Goal: Task Accomplishment & Management: Manage account settings

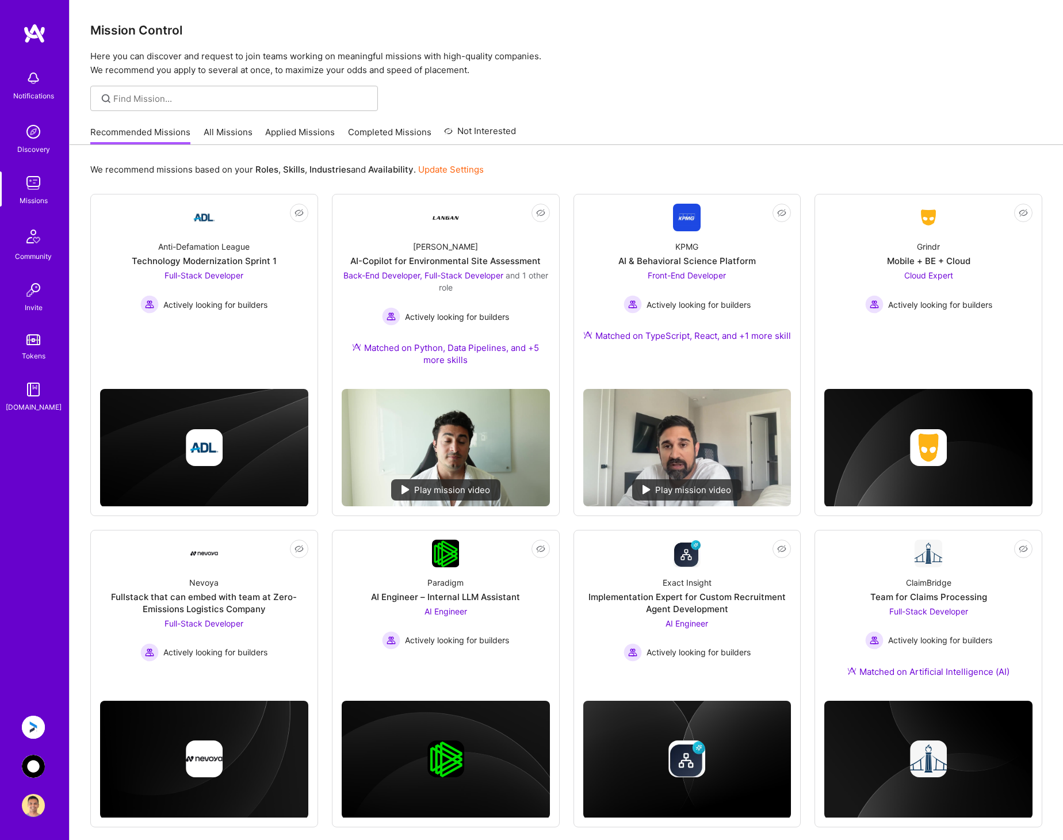
click at [31, 722] on img at bounding box center [33, 727] width 23 height 23
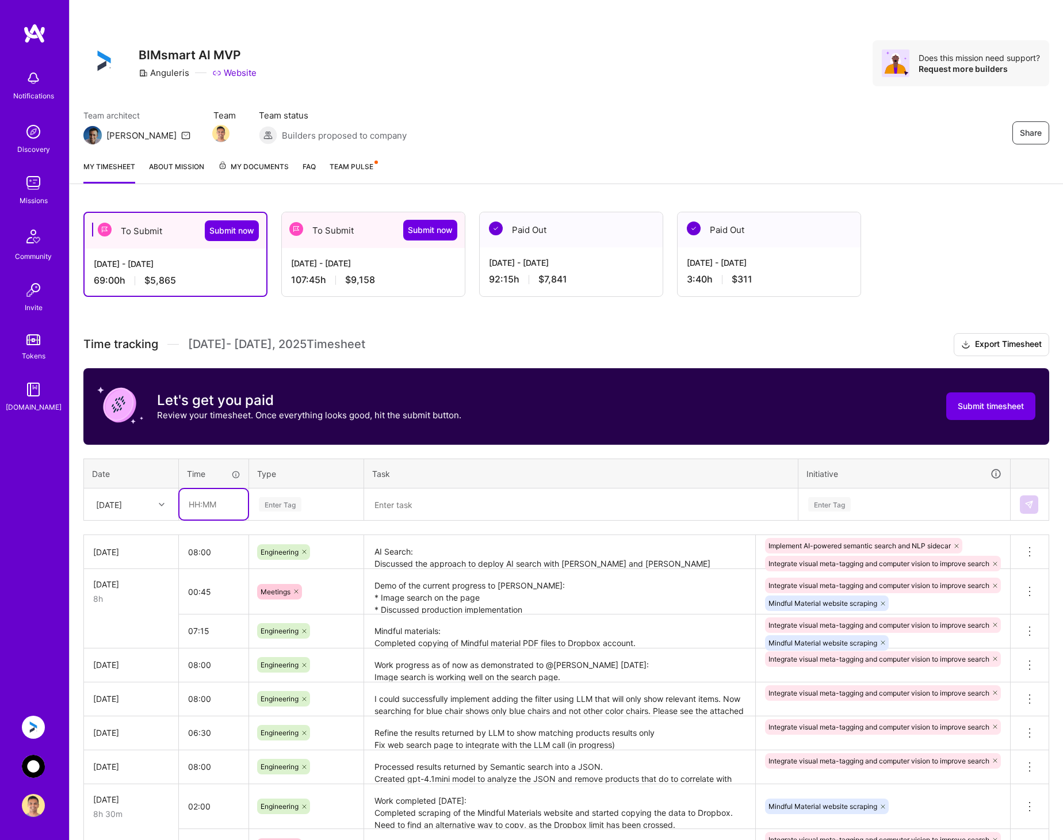
click at [212, 509] on input "text" at bounding box center [213, 504] width 68 height 30
type input "08:00"
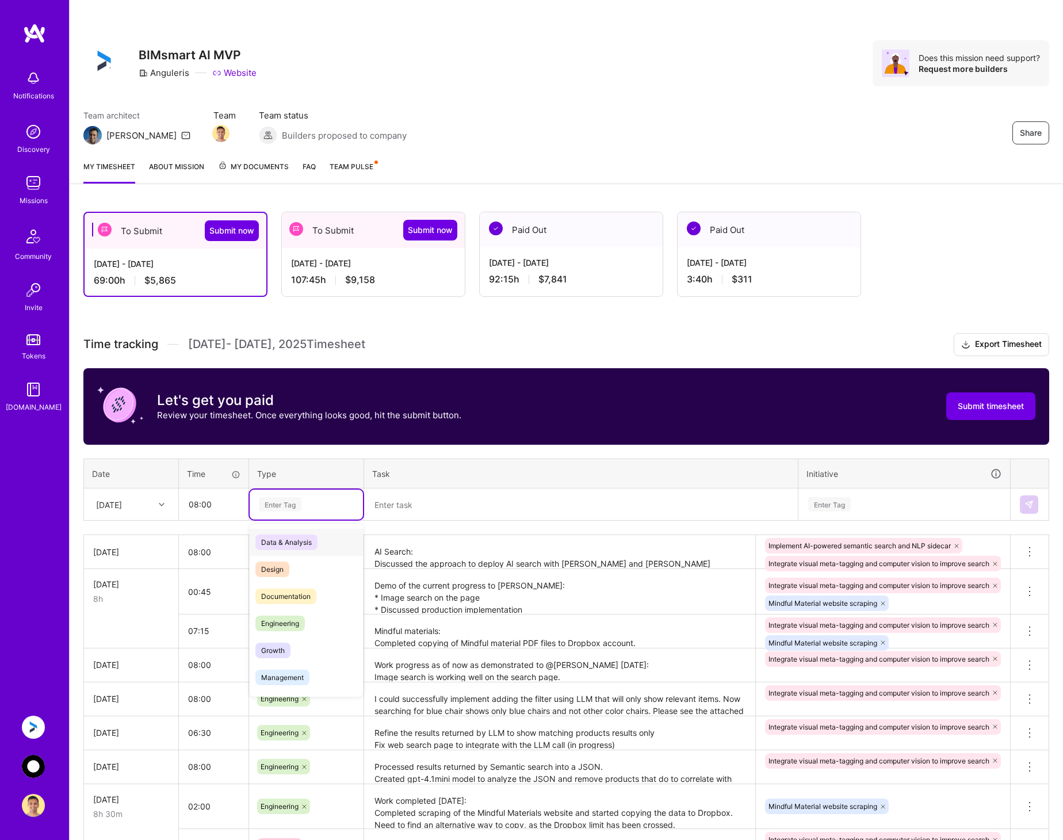
click at [290, 501] on div "Enter Tag" at bounding box center [280, 504] width 43 height 18
click at [306, 620] on div "Engineering" at bounding box center [306, 623] width 113 height 27
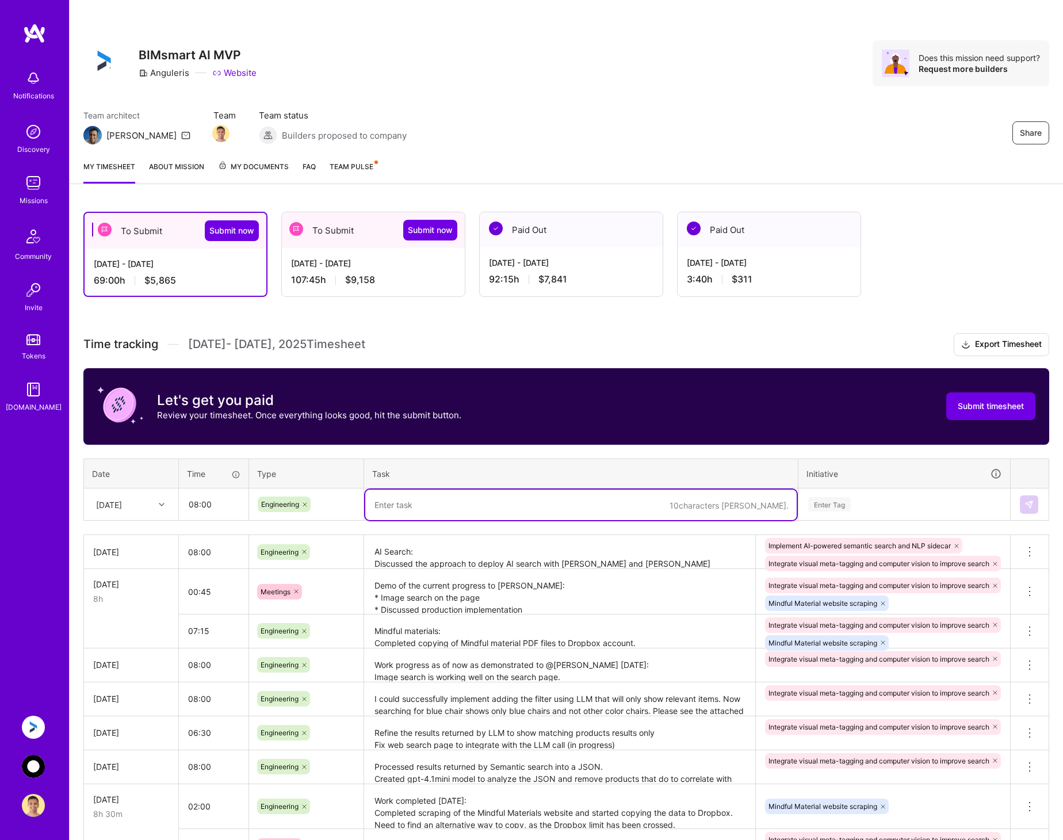
click at [438, 501] on textarea at bounding box center [580, 505] width 431 height 30
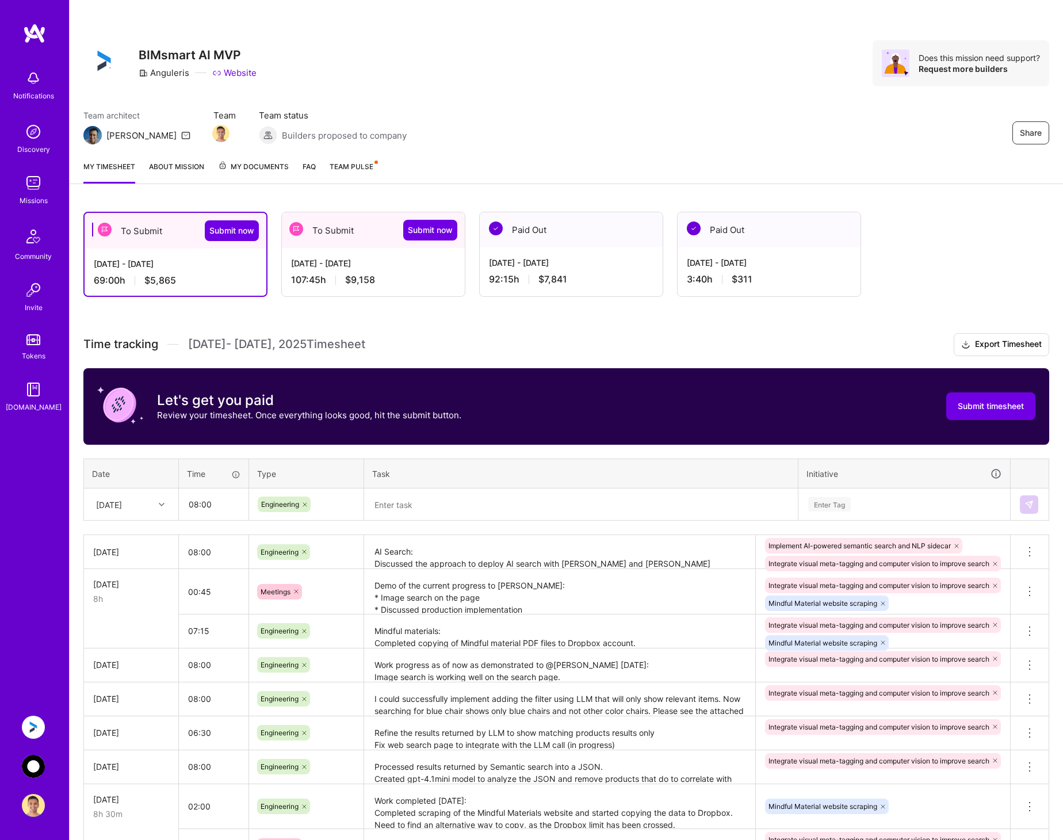
click at [29, 761] on img at bounding box center [33, 766] width 23 height 23
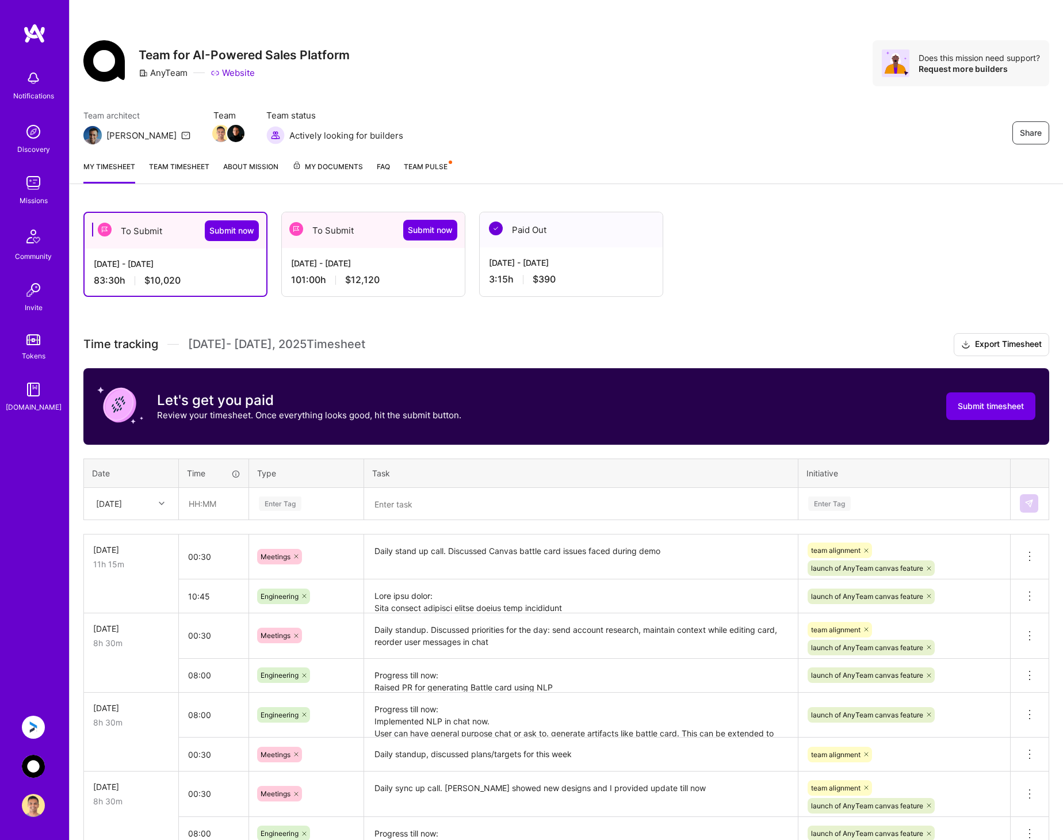
click at [365, 234] on div "To Submit Submit now" at bounding box center [373, 230] width 183 height 36
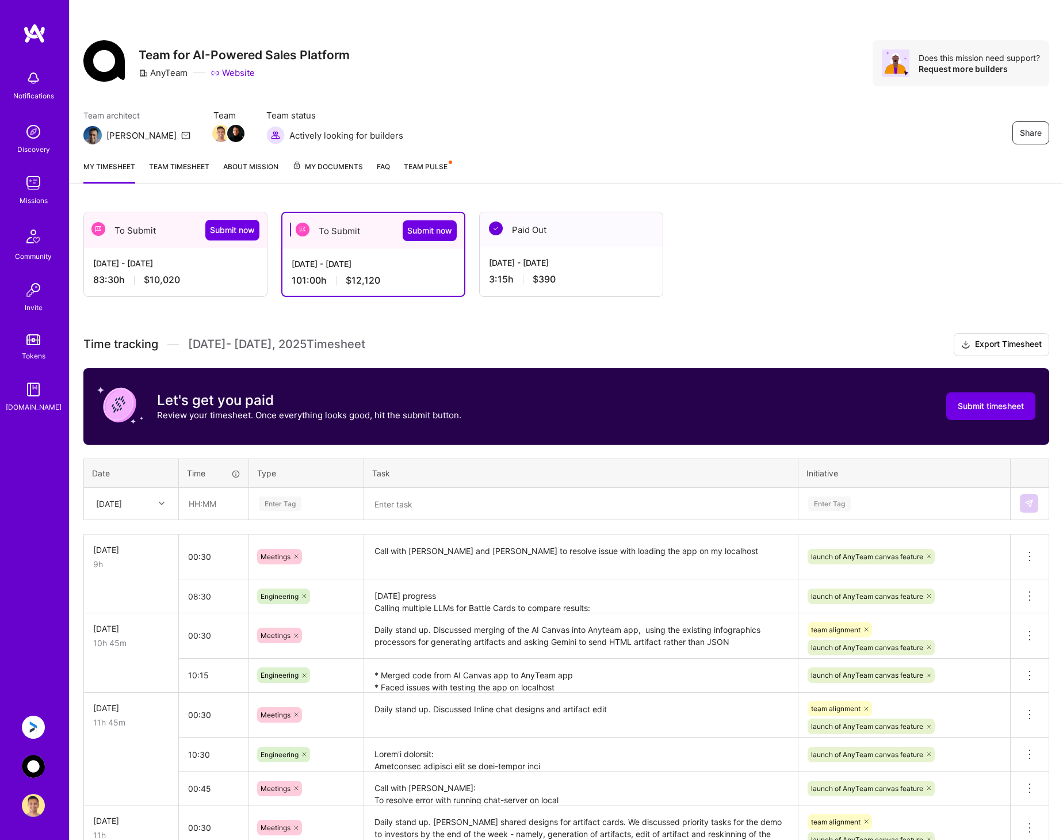
click at [34, 722] on img at bounding box center [33, 727] width 23 height 23
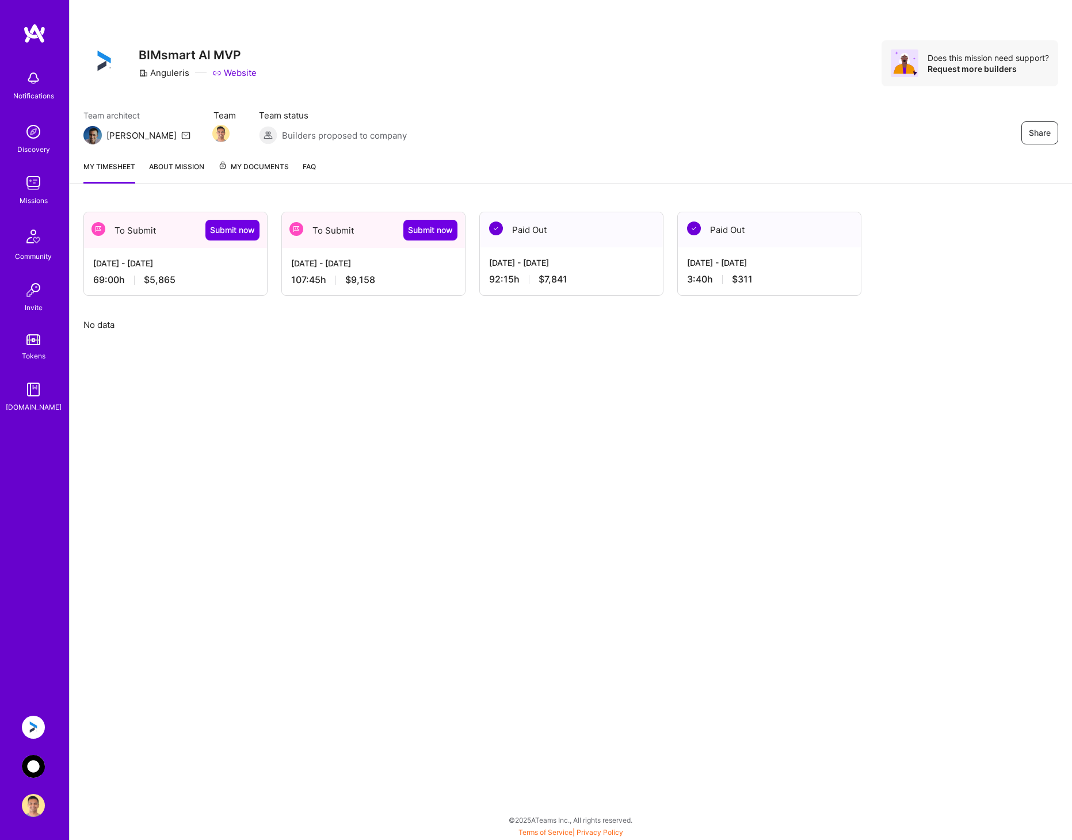
click at [356, 233] on div "To Submit Submit now" at bounding box center [373, 230] width 183 height 36
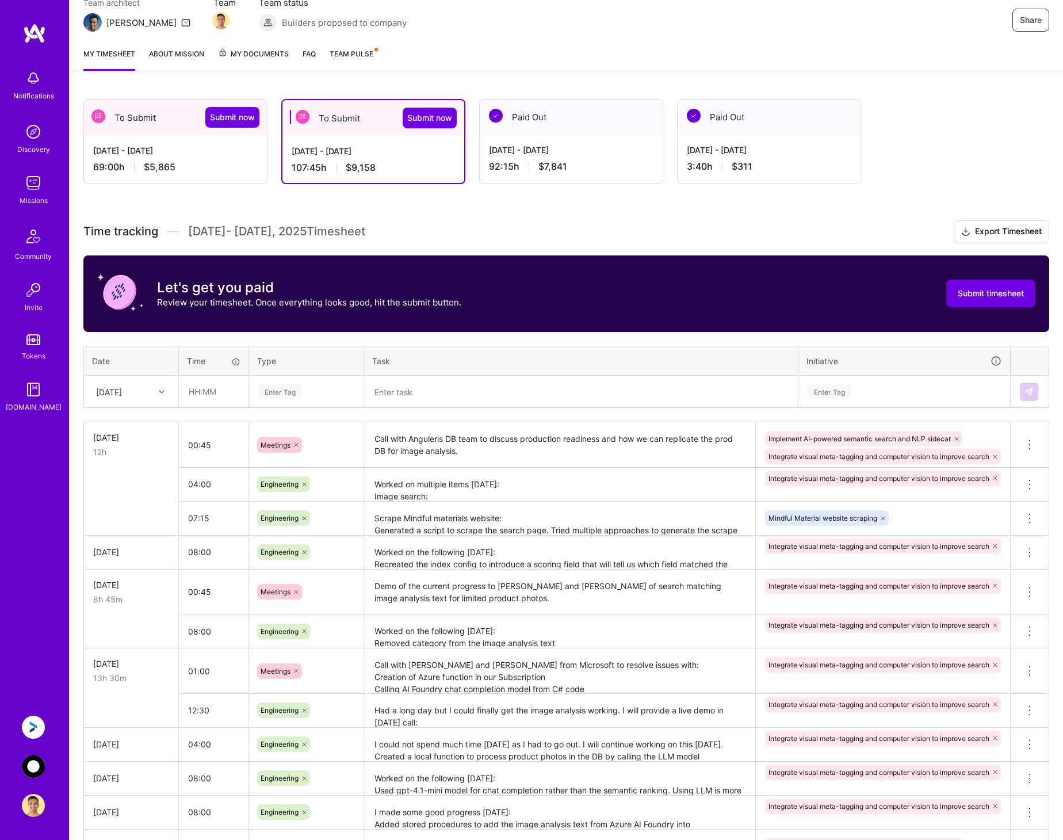
scroll to position [115, 0]
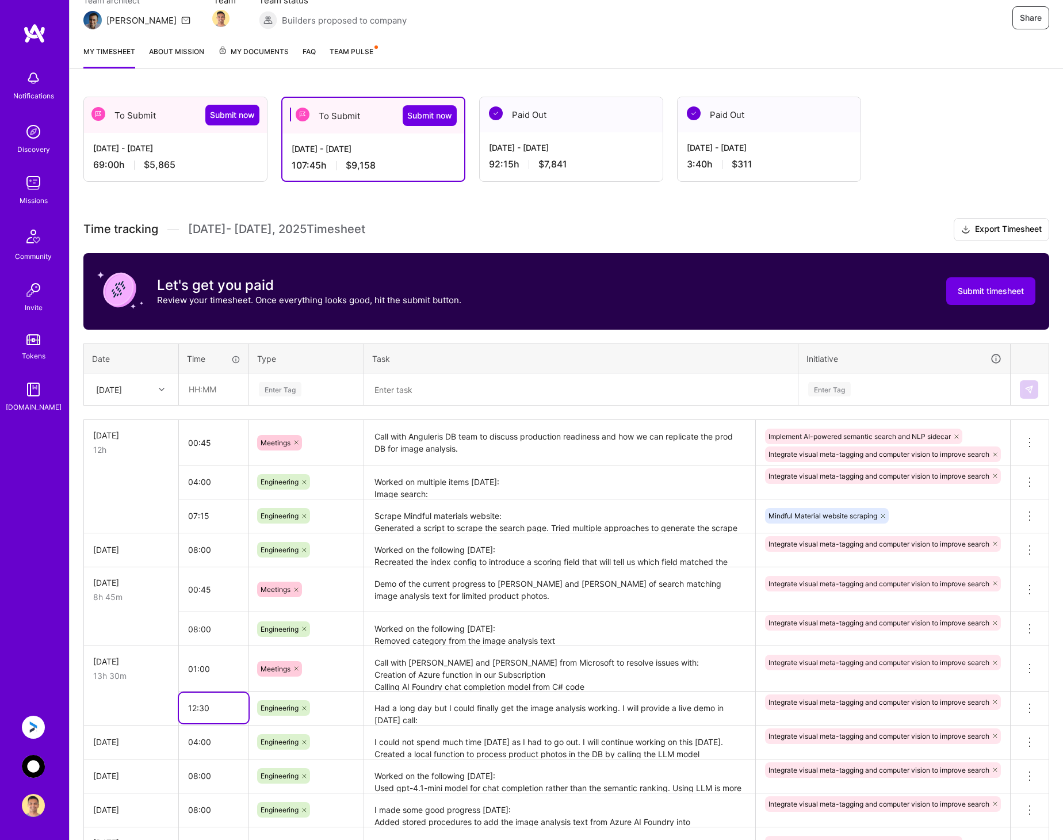
click at [197, 713] on input "12:30" at bounding box center [214, 708] width 70 height 30
type input "08:30"
click at [333, 707] on div "option Data & Analysis focused, 0 of 2. 16 results available. Use Up and Down t…" at bounding box center [306, 708] width 114 height 30
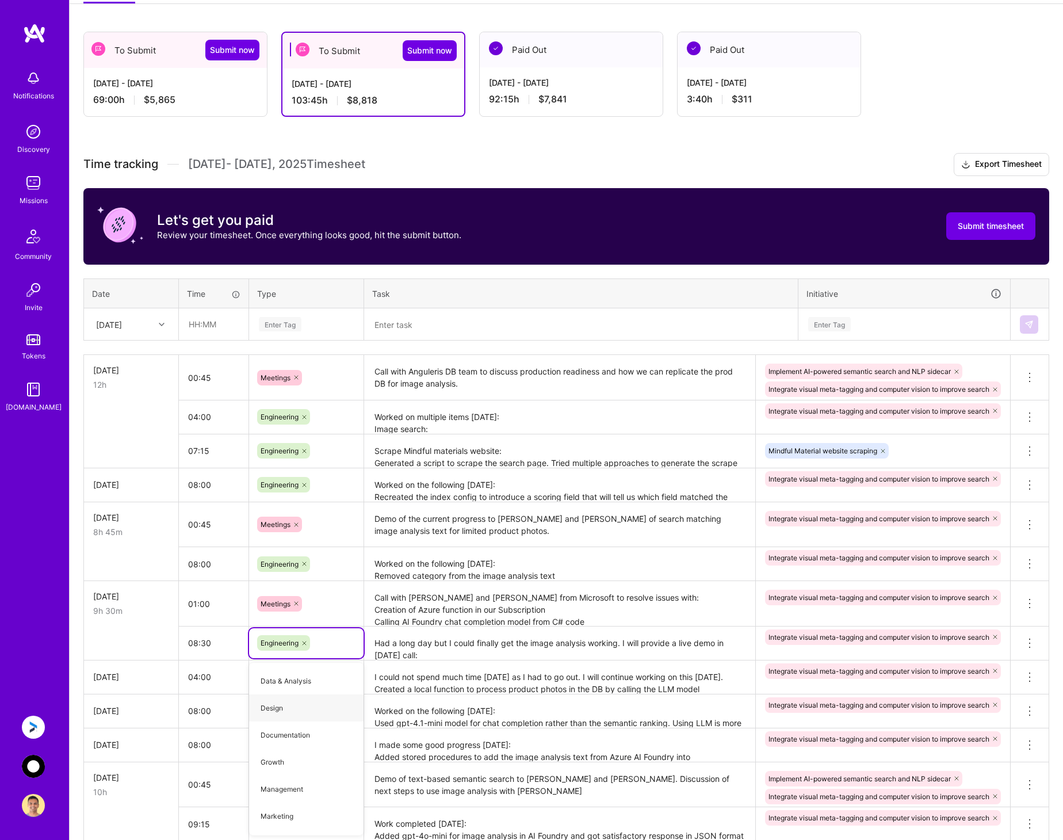
click at [473, 610] on textarea "Call with [PERSON_NAME] and [PERSON_NAME] from Microsoft to resolve issues with…" at bounding box center [559, 603] width 389 height 43
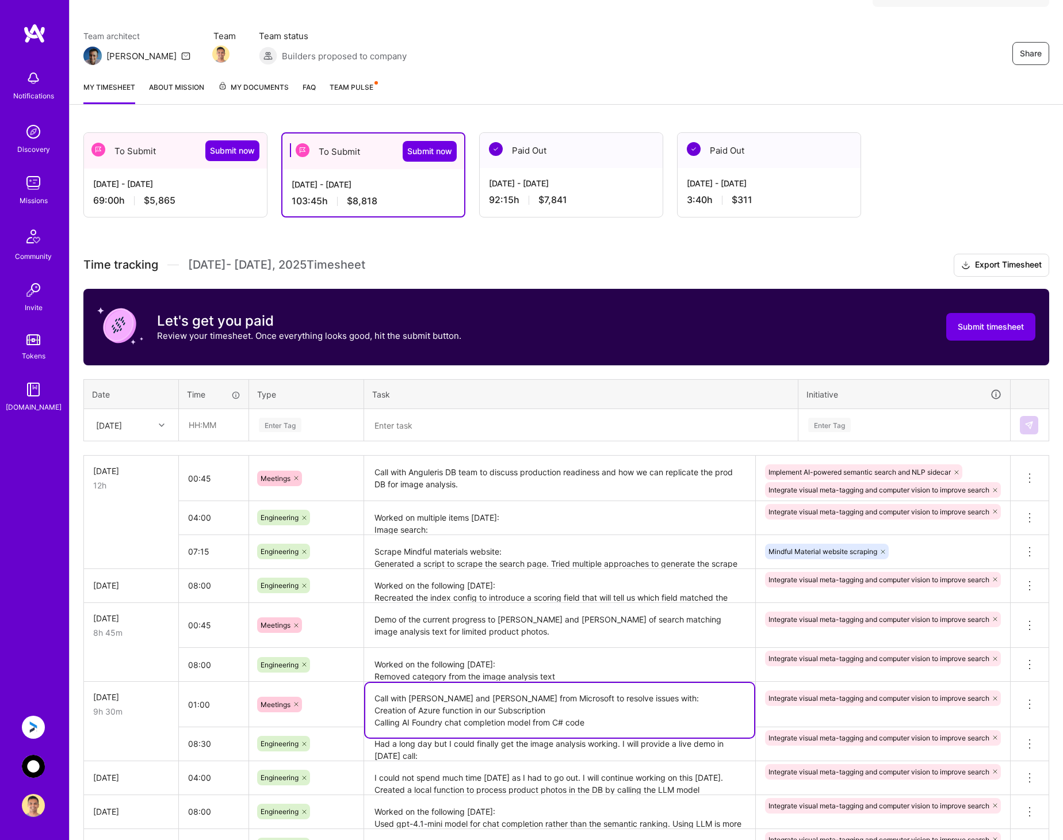
scroll to position [7, 0]
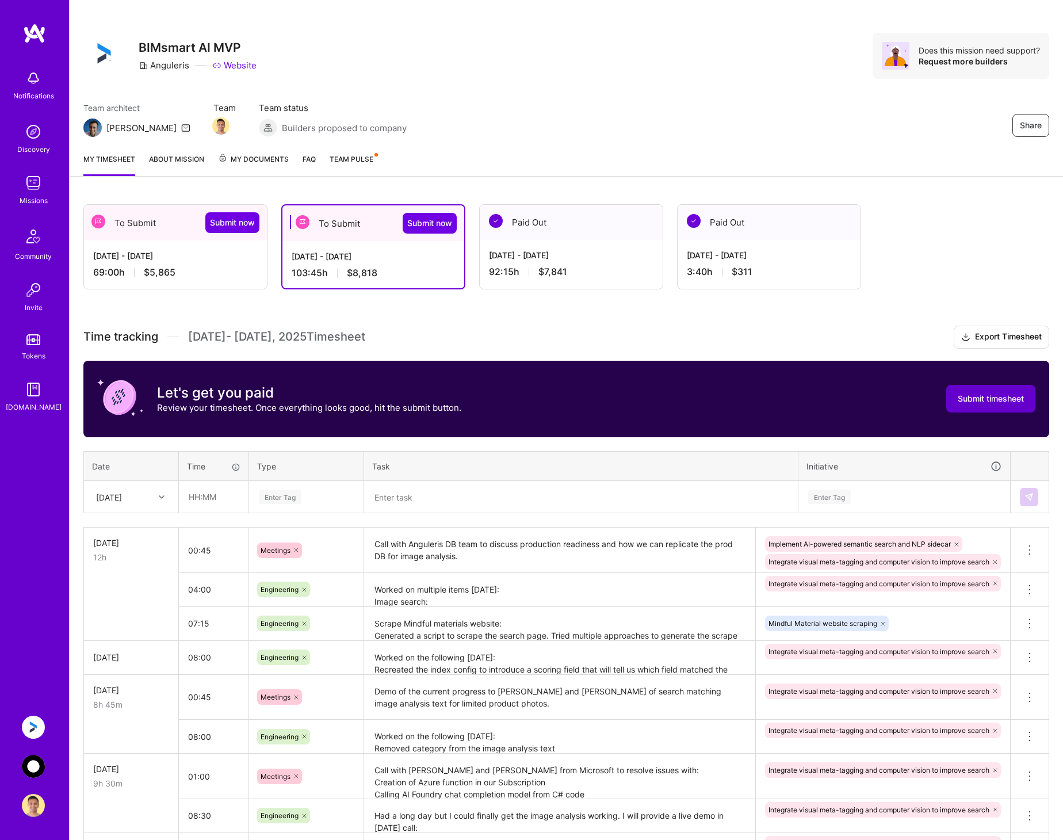
click at [995, 400] on span "Submit timesheet" at bounding box center [991, 399] width 66 height 12
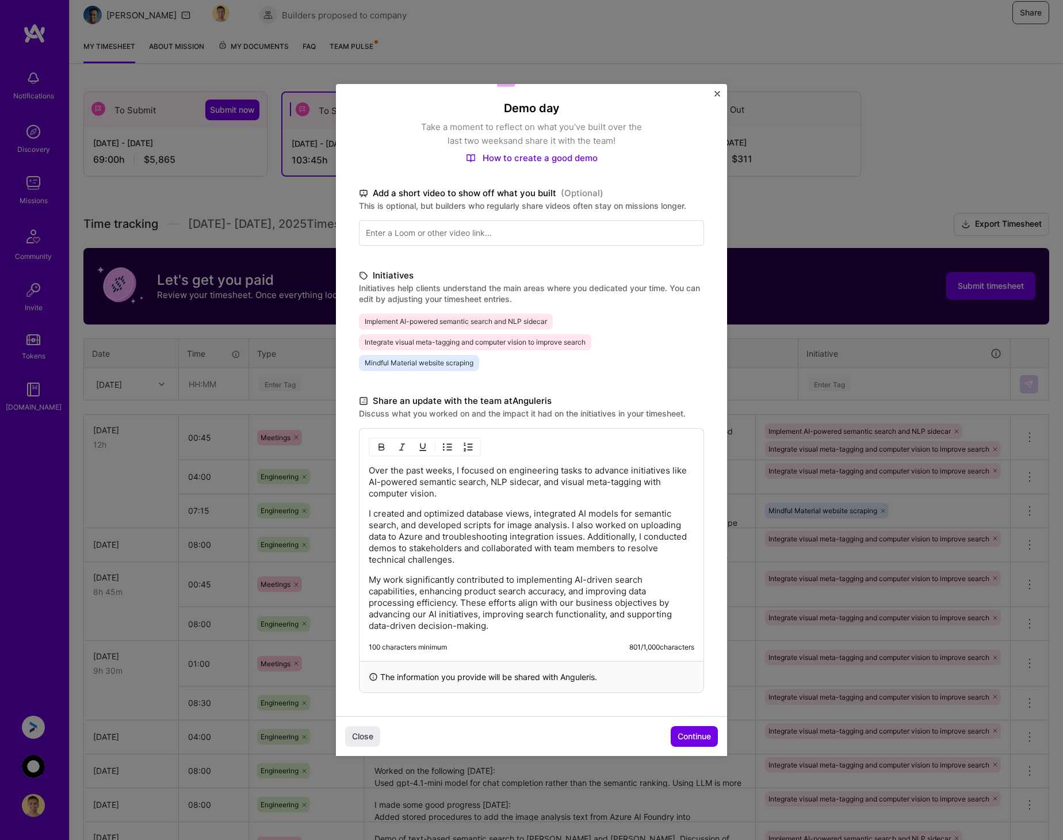
scroll to position [353, 0]
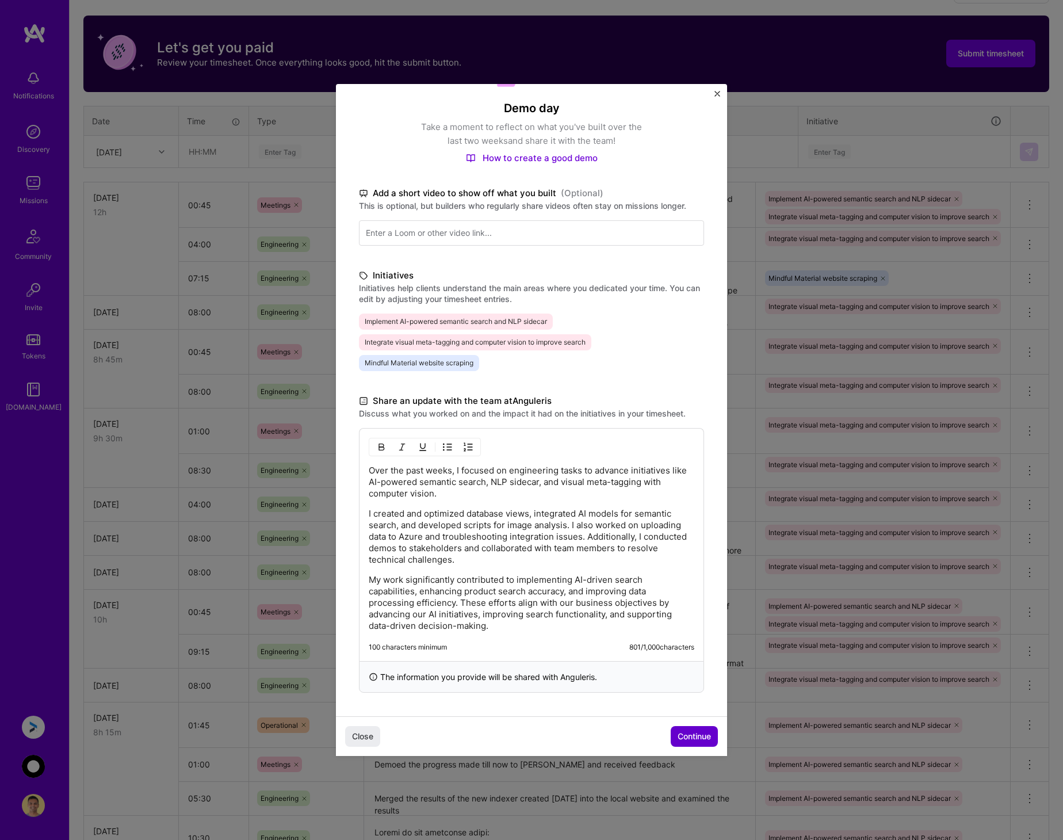
click at [678, 733] on span "Continue" at bounding box center [694, 737] width 33 height 12
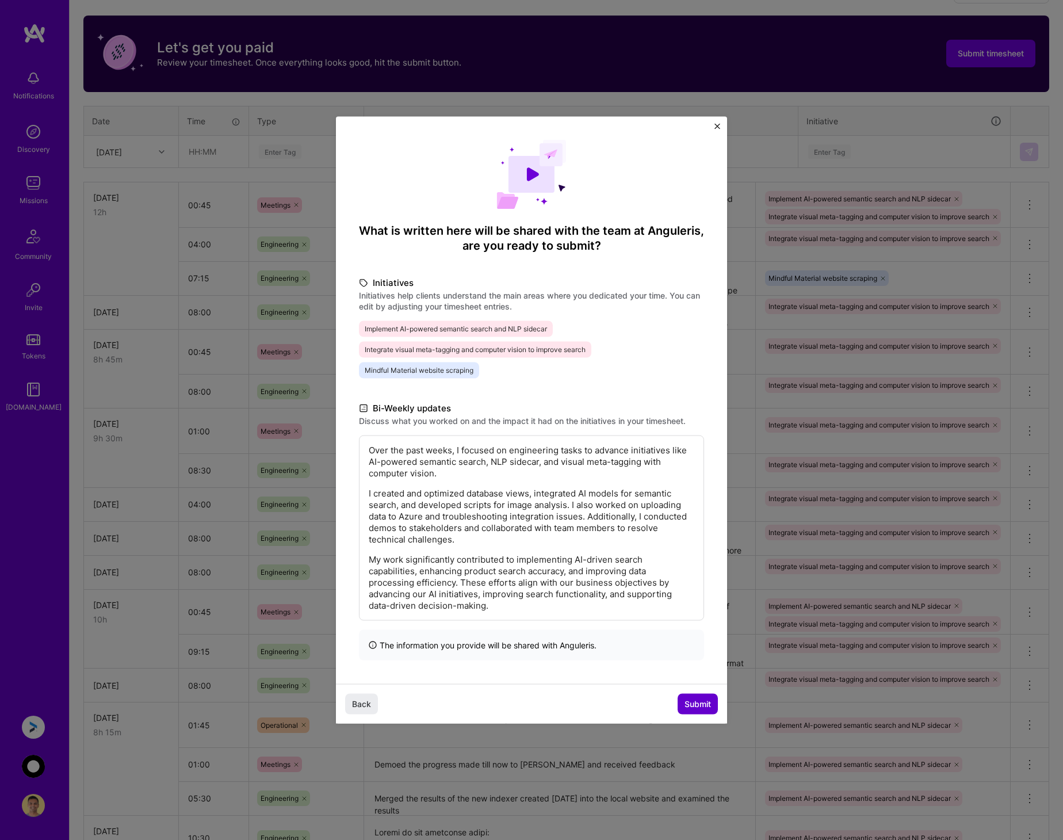
click at [693, 705] on span "Submit" at bounding box center [698, 704] width 26 height 12
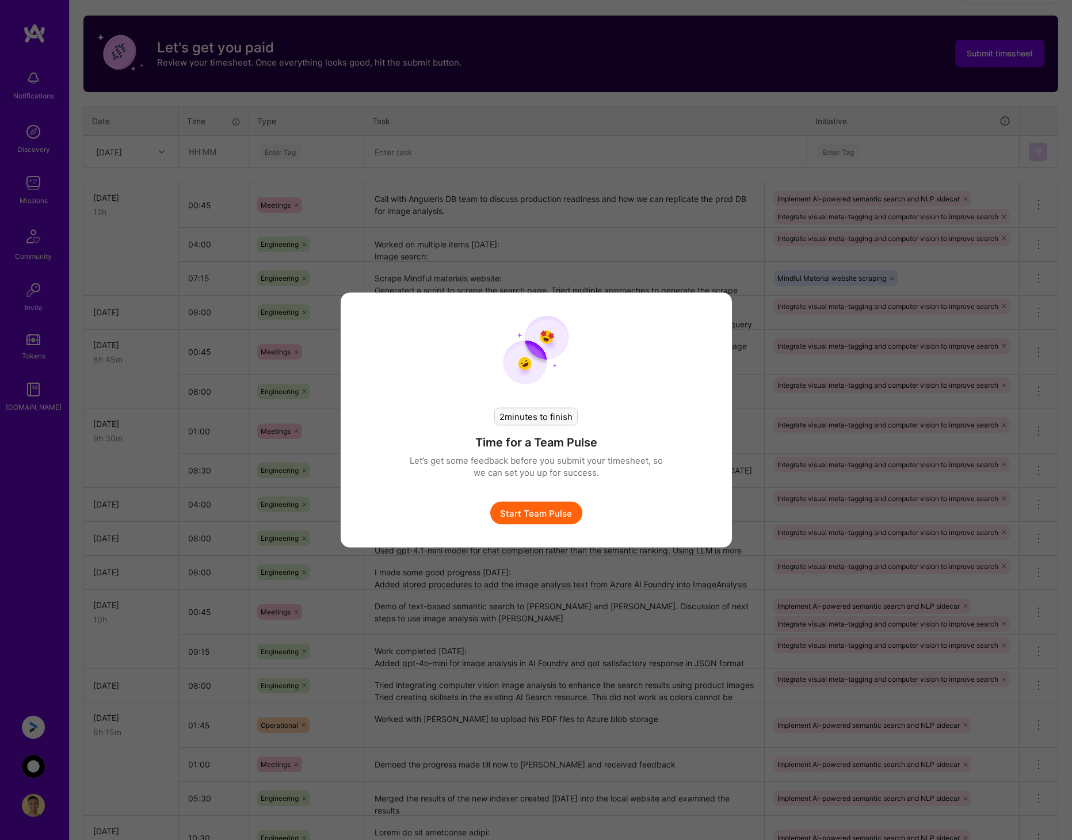
click at [541, 515] on button "Start Team Pulse" at bounding box center [536, 513] width 92 height 23
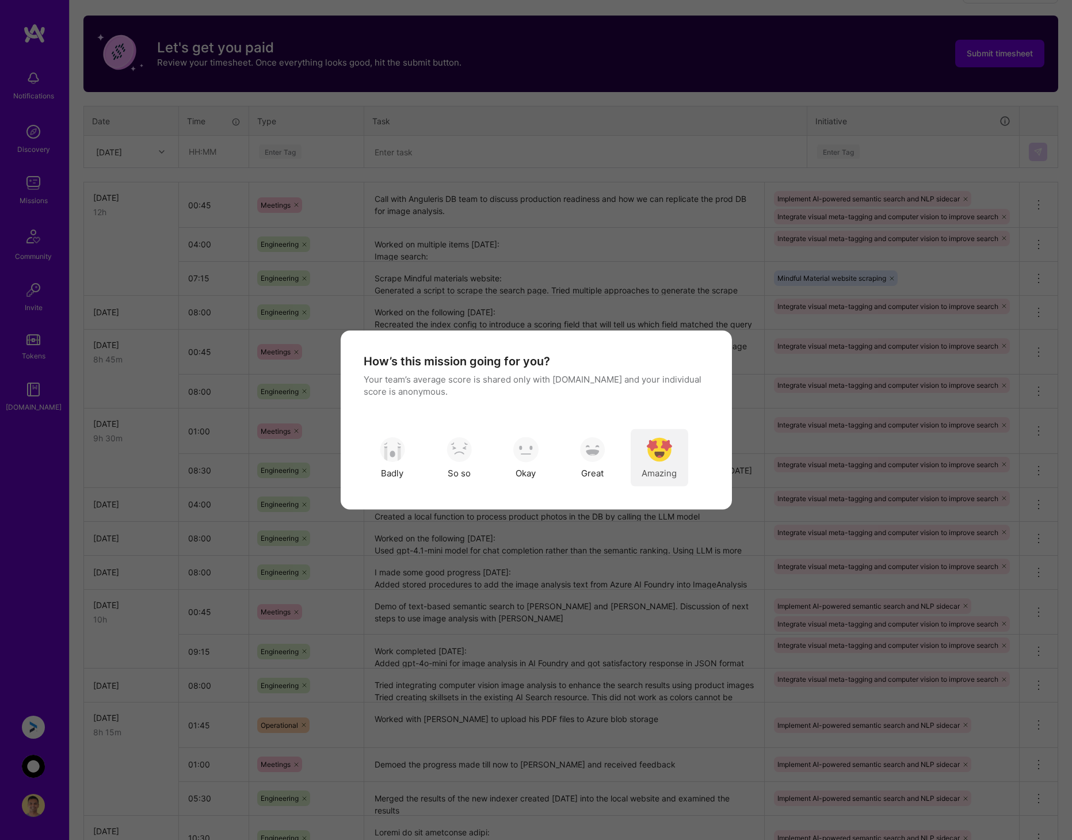
click at [658, 448] on img "modal" at bounding box center [659, 449] width 25 height 25
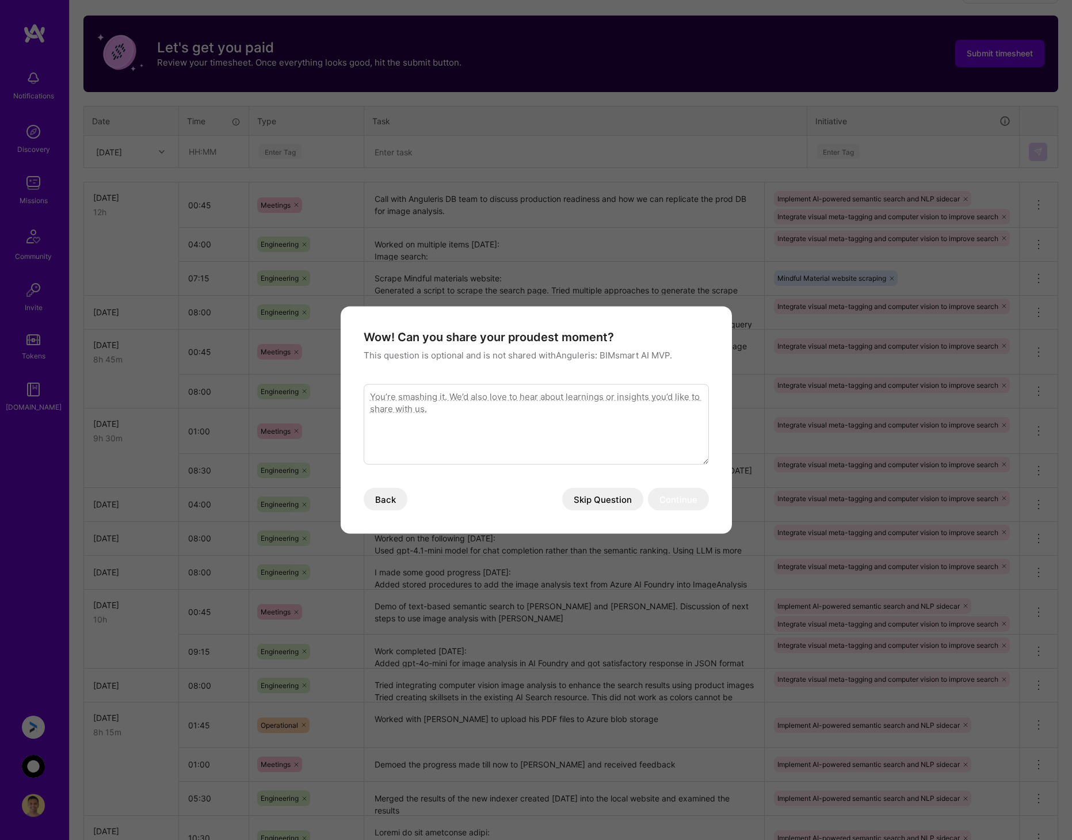
click at [627, 432] on textarea "modal" at bounding box center [536, 424] width 345 height 81
click at [620, 490] on button "Skip Question" at bounding box center [602, 499] width 81 height 23
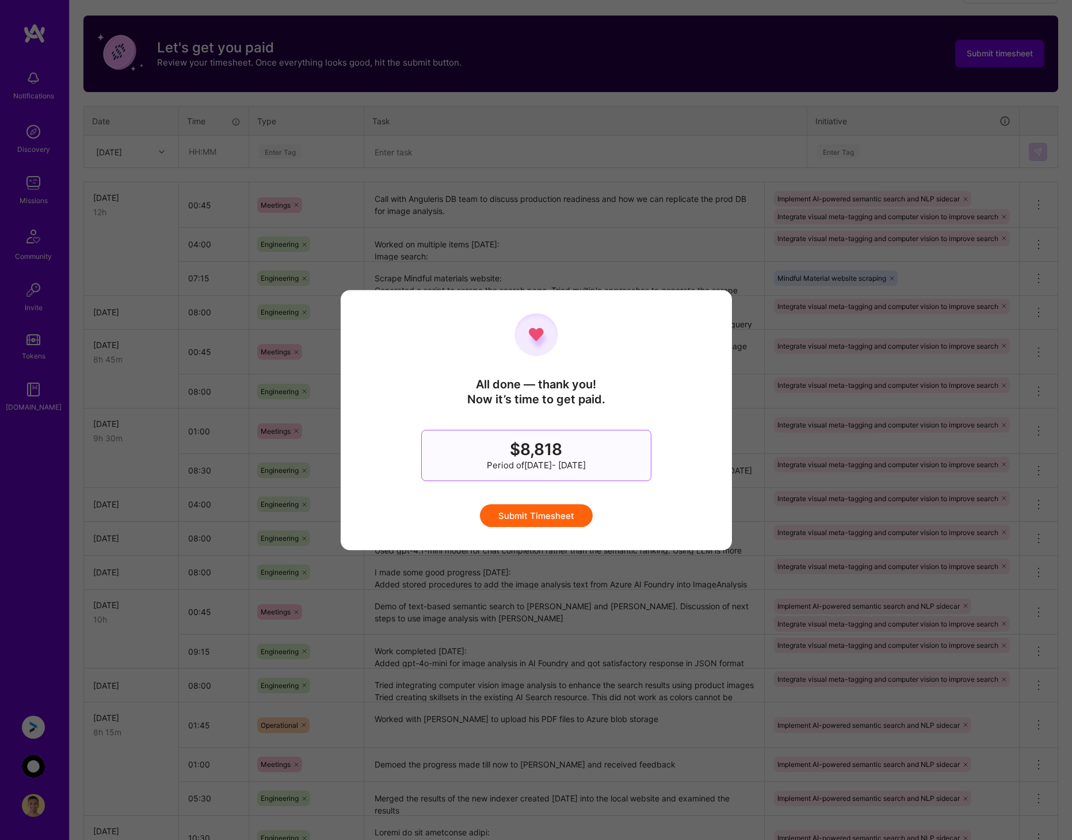
click at [566, 514] on button "Submit Timesheet" at bounding box center [536, 515] width 113 height 23
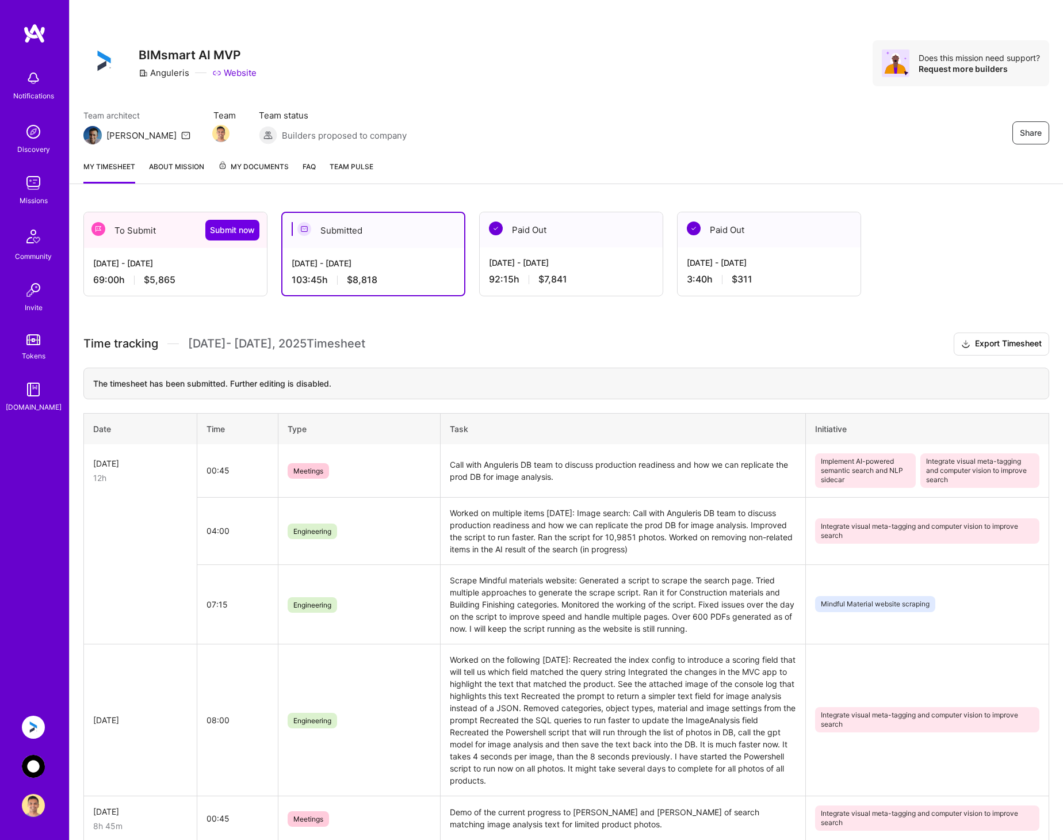
click at [30, 760] on img at bounding box center [33, 766] width 23 height 23
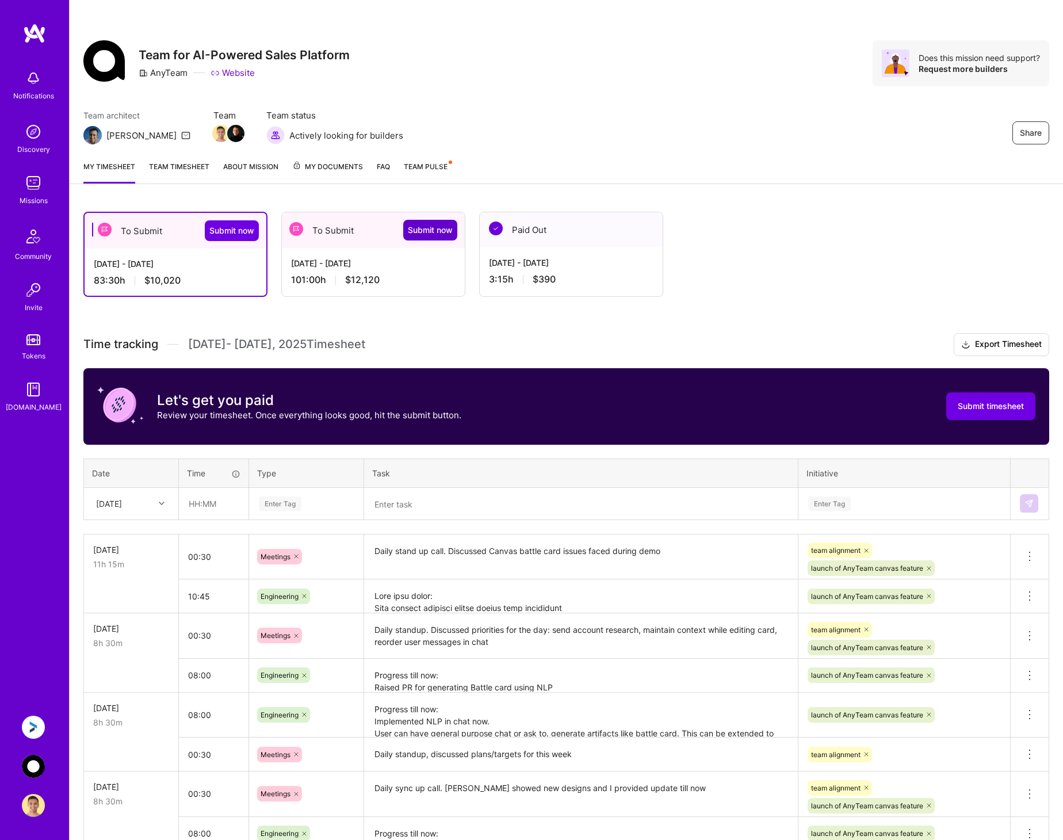
click at [419, 230] on span "Submit now" at bounding box center [430, 230] width 45 height 12
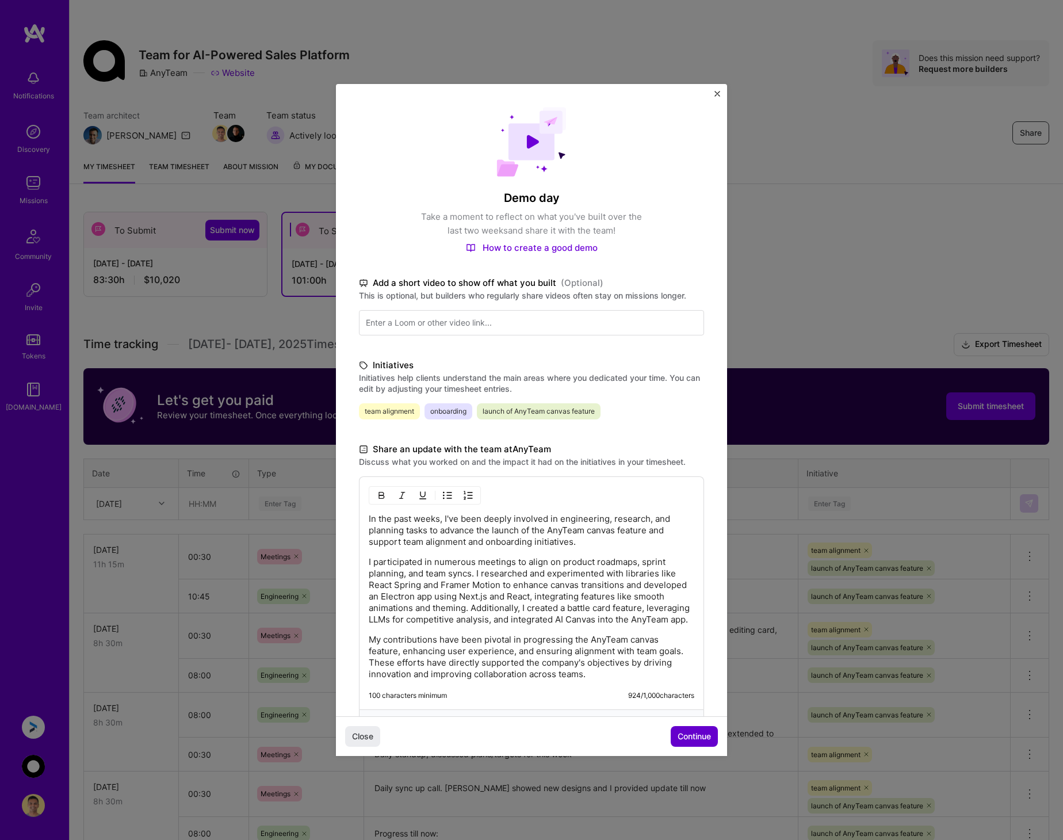
click at [687, 733] on span "Continue" at bounding box center [694, 737] width 33 height 12
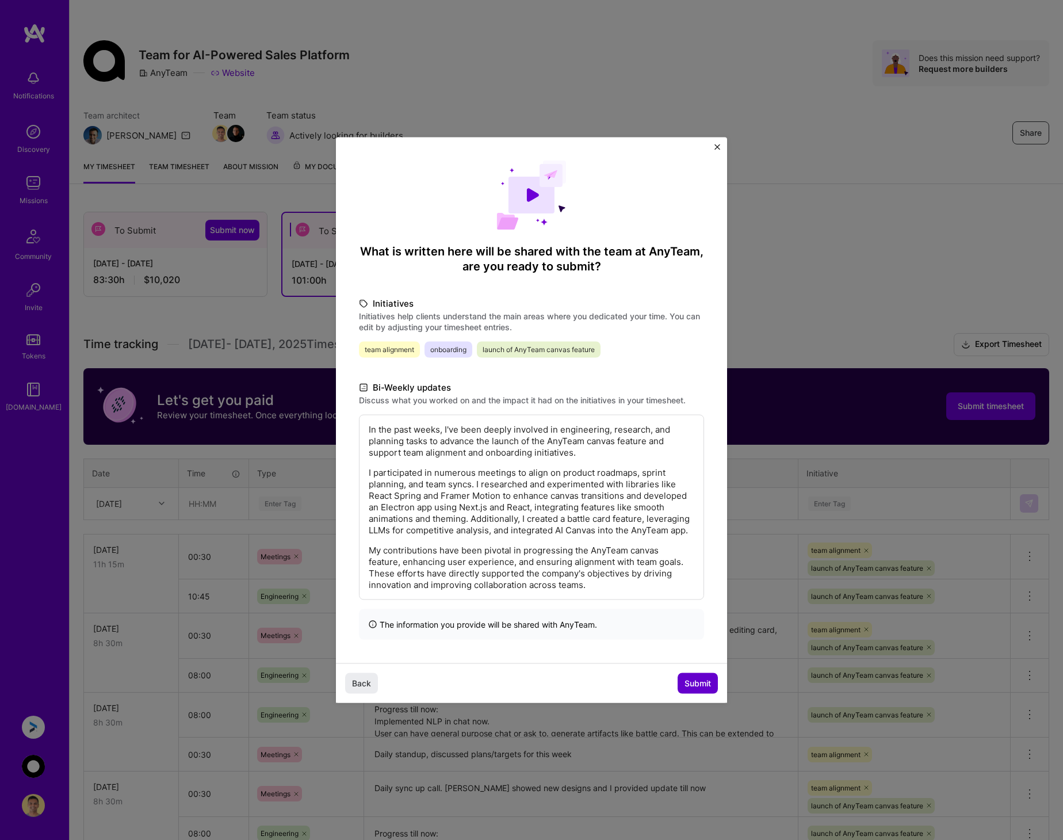
click at [697, 679] on span "Submit" at bounding box center [698, 683] width 26 height 12
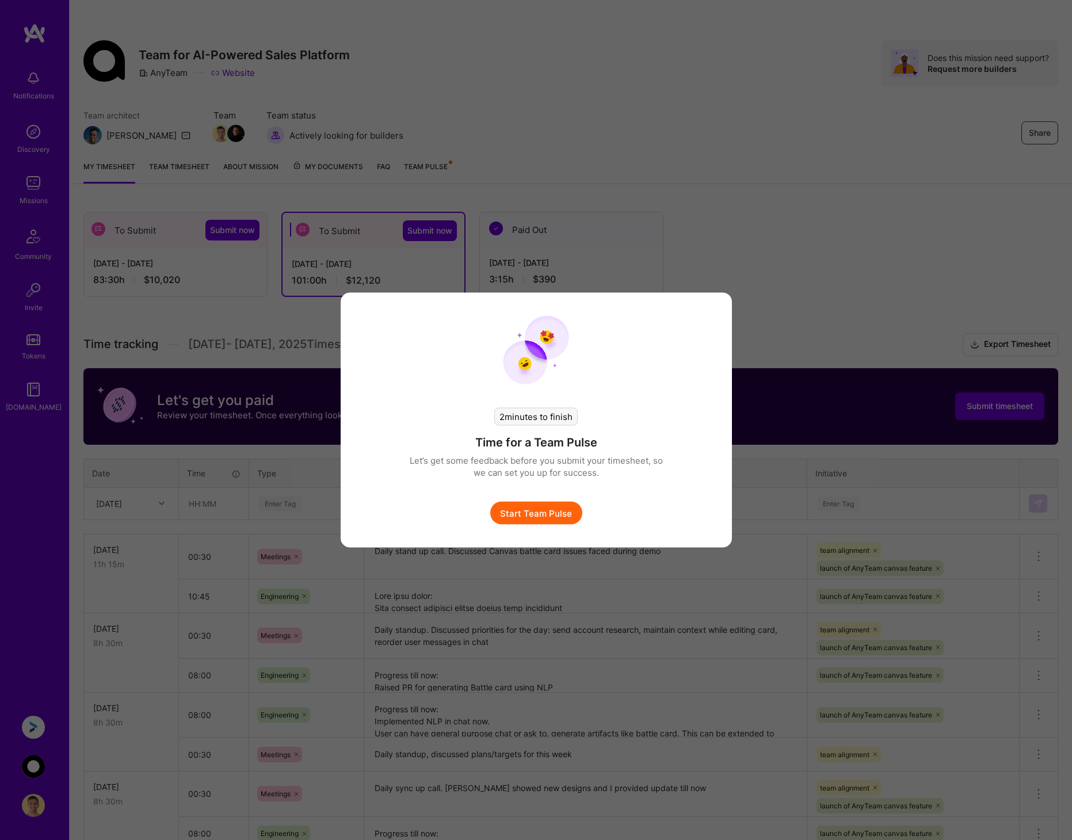
click at [545, 509] on button "Start Team Pulse" at bounding box center [536, 513] width 92 height 23
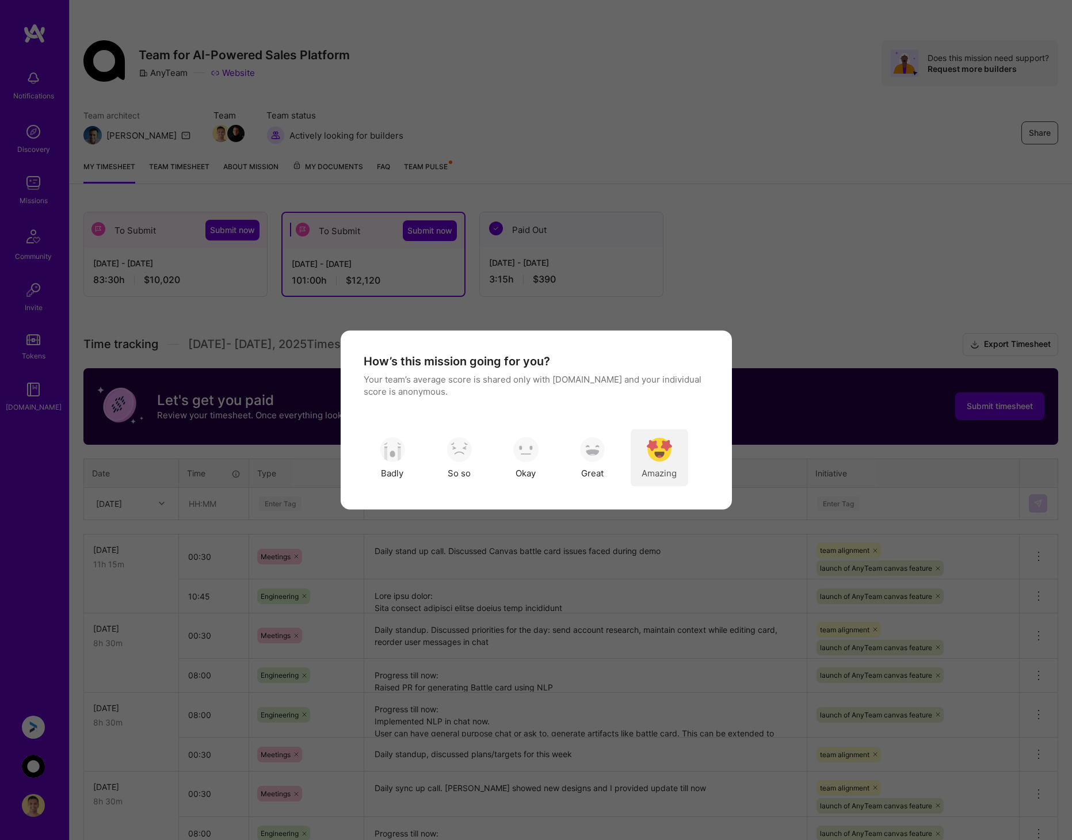
click at [655, 450] on img "modal" at bounding box center [659, 449] width 25 height 25
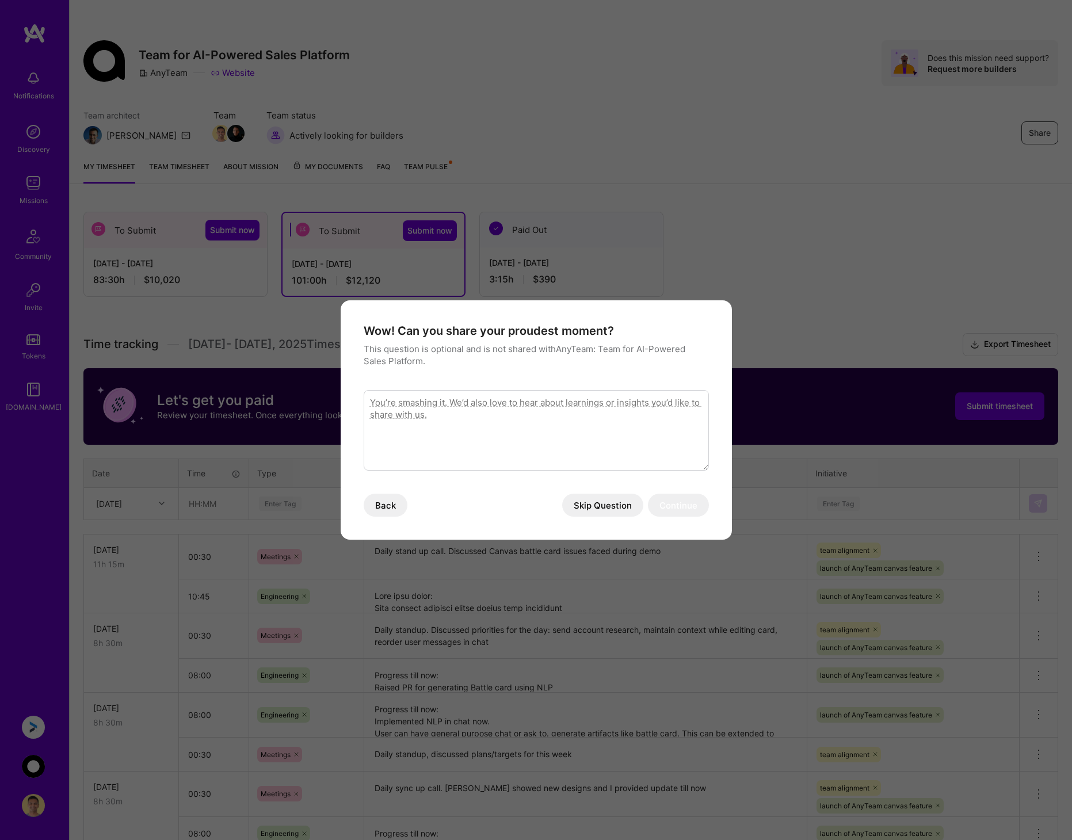
click at [615, 503] on button "Skip Question" at bounding box center [602, 505] width 81 height 23
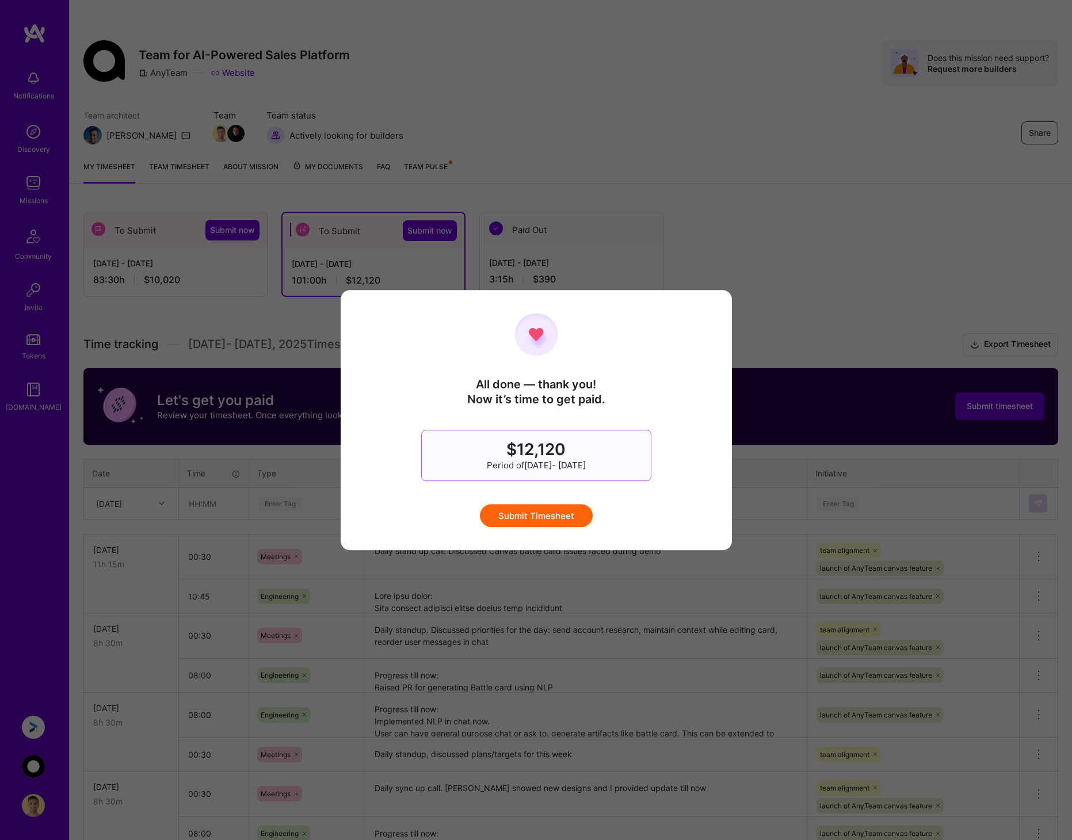
click at [568, 516] on button "Submit Timesheet" at bounding box center [536, 515] width 113 height 23
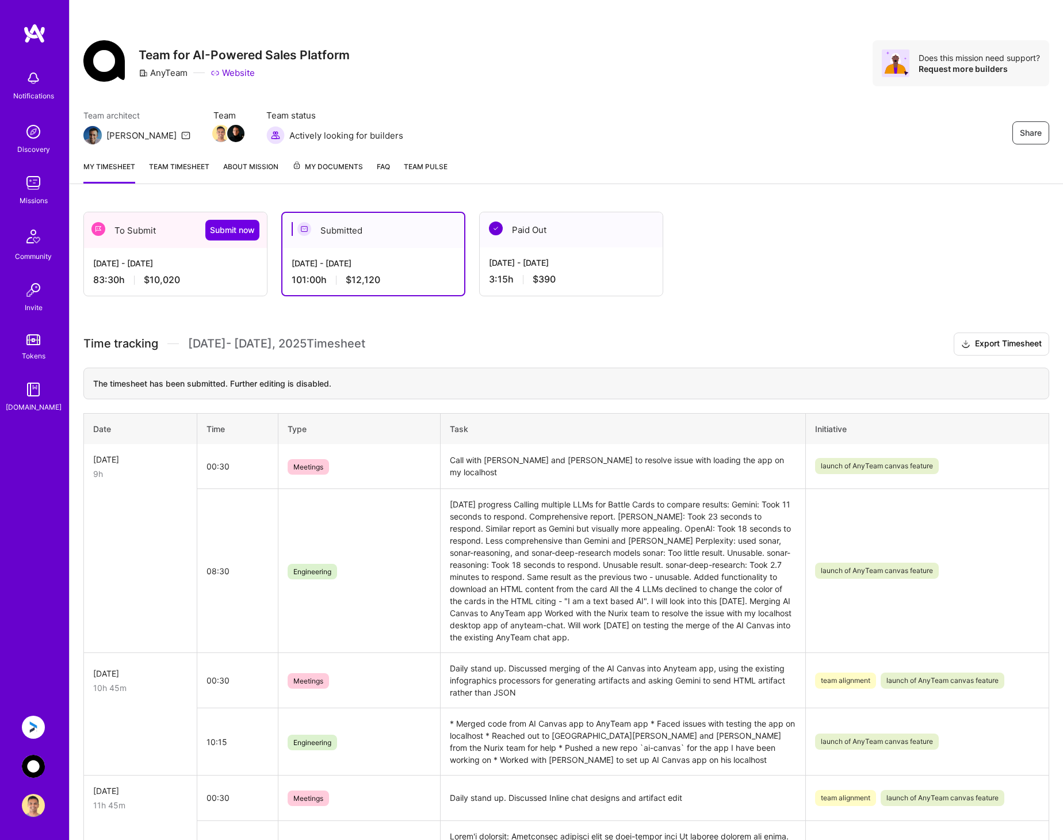
click at [177, 270] on div "[DATE] - [DATE] 83:30 h $10,020" at bounding box center [175, 271] width 183 height 47
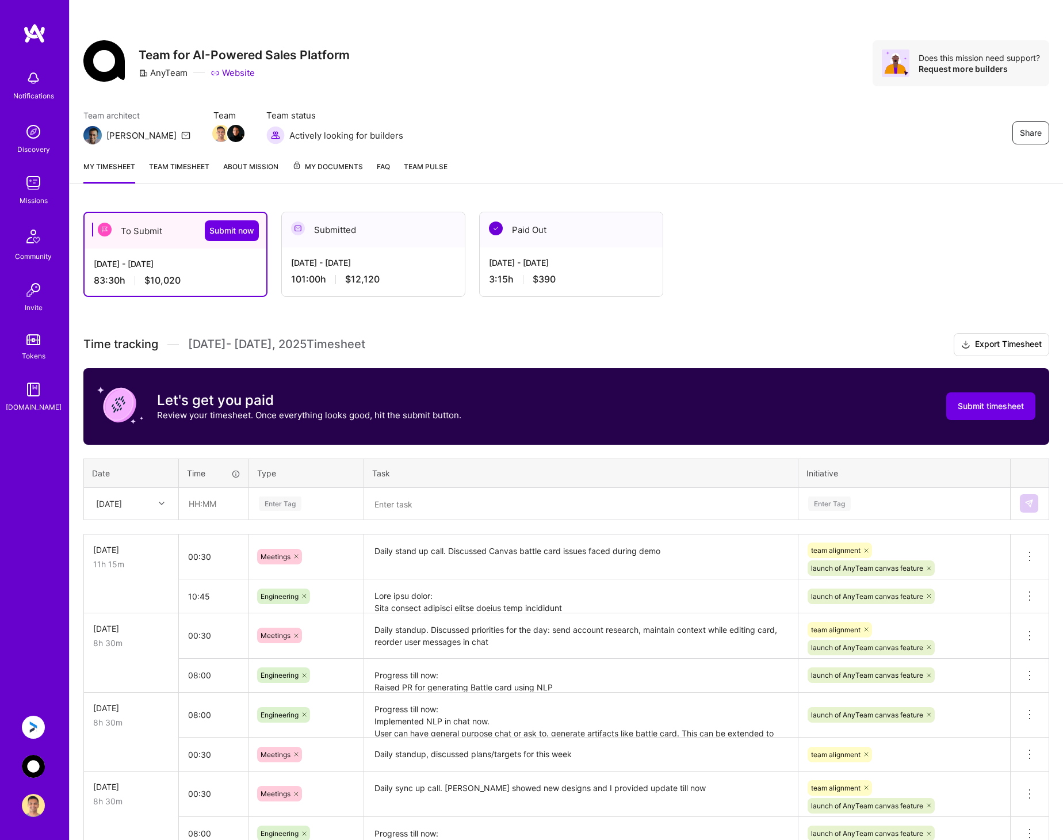
click at [461, 598] on textarea at bounding box center [580, 596] width 431 height 32
click at [664, 600] on textarea at bounding box center [580, 596] width 431 height 32
click at [203, 502] on input "text" at bounding box center [213, 503] width 68 height 30
type input "00:30"
type input "Mee"
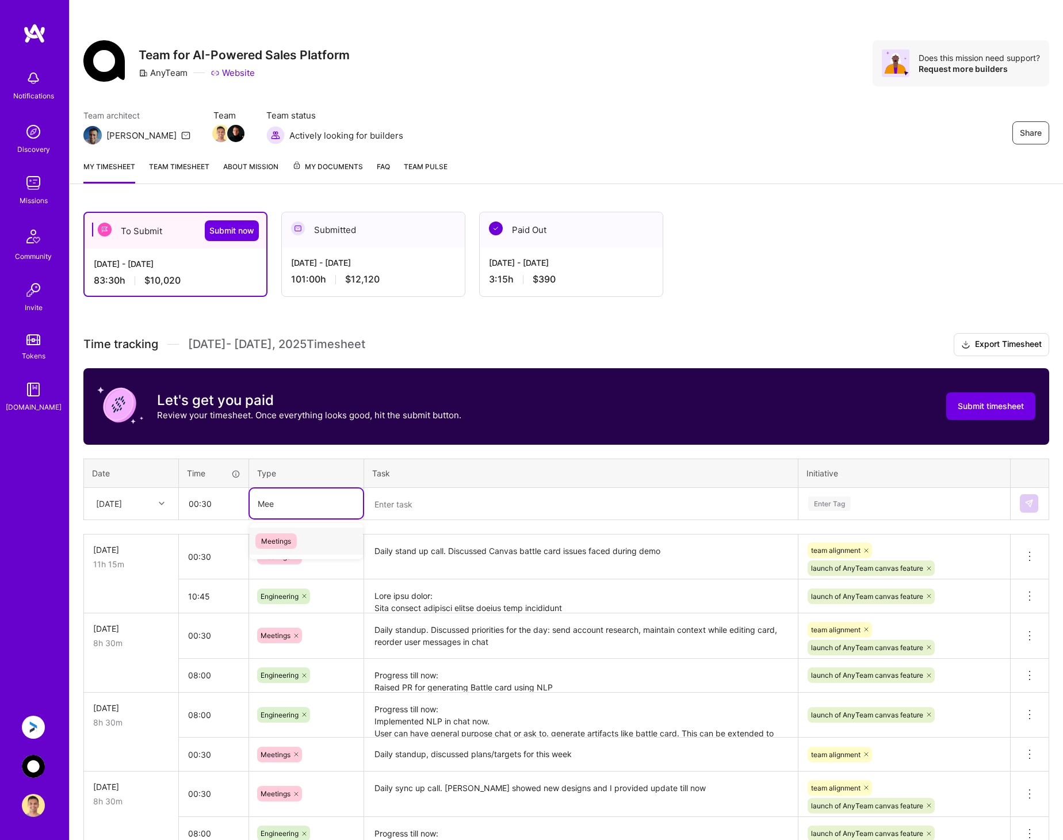
click at [299, 538] on div "Meetings" at bounding box center [306, 541] width 113 height 27
click at [425, 498] on textarea at bounding box center [580, 504] width 431 height 30
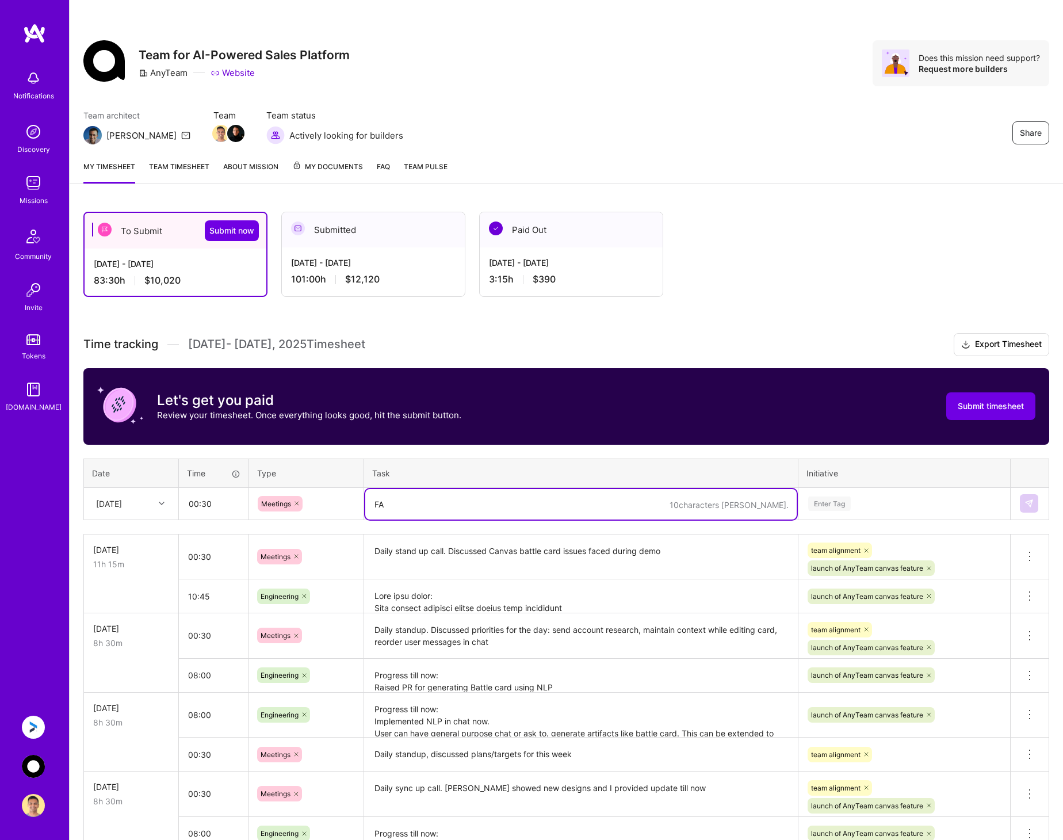
type textarea "F"
drag, startPoint x: 553, startPoint y: 503, endPoint x: 543, endPoint y: 501, distance: 10.6
click at [543, 501] on textarea "Daily stand up call. Mostly discussed around versioning of artifacts" at bounding box center [580, 504] width 431 height 30
type textarea "Daily stand up call. Mostly discussed around the versioning of artifacts"
click at [877, 501] on div "Enter Tag" at bounding box center [904, 503] width 194 height 14
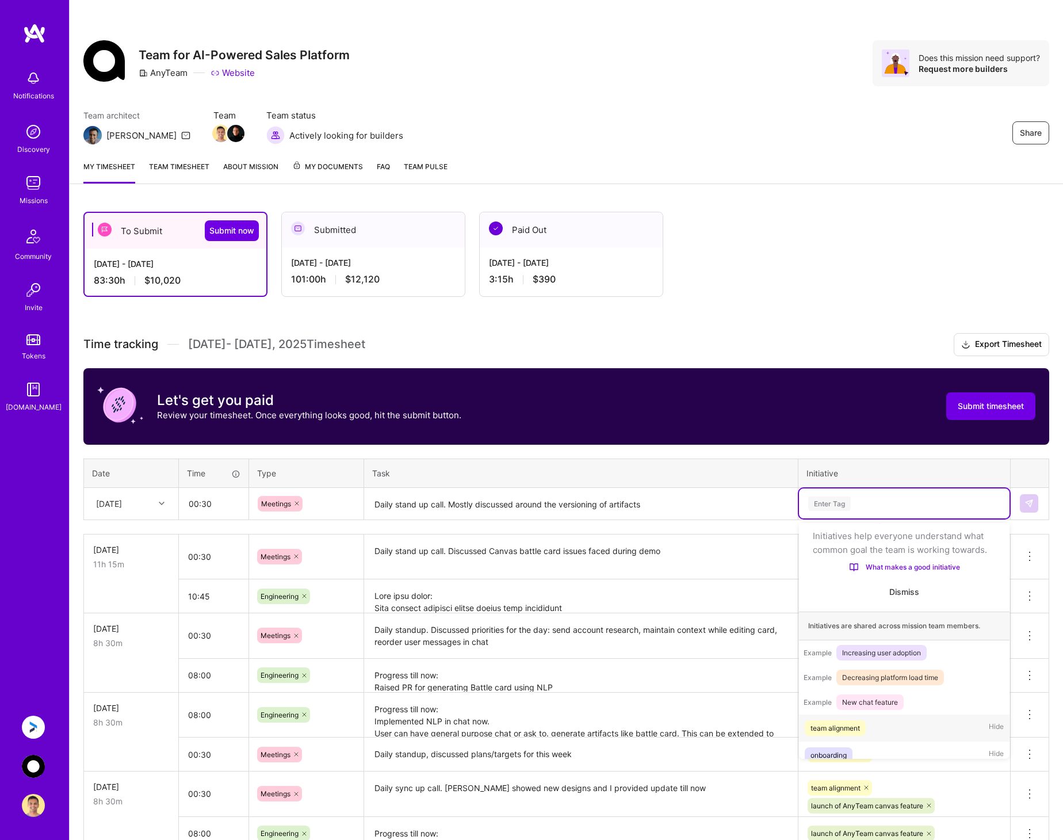
scroll to position [36, 0]
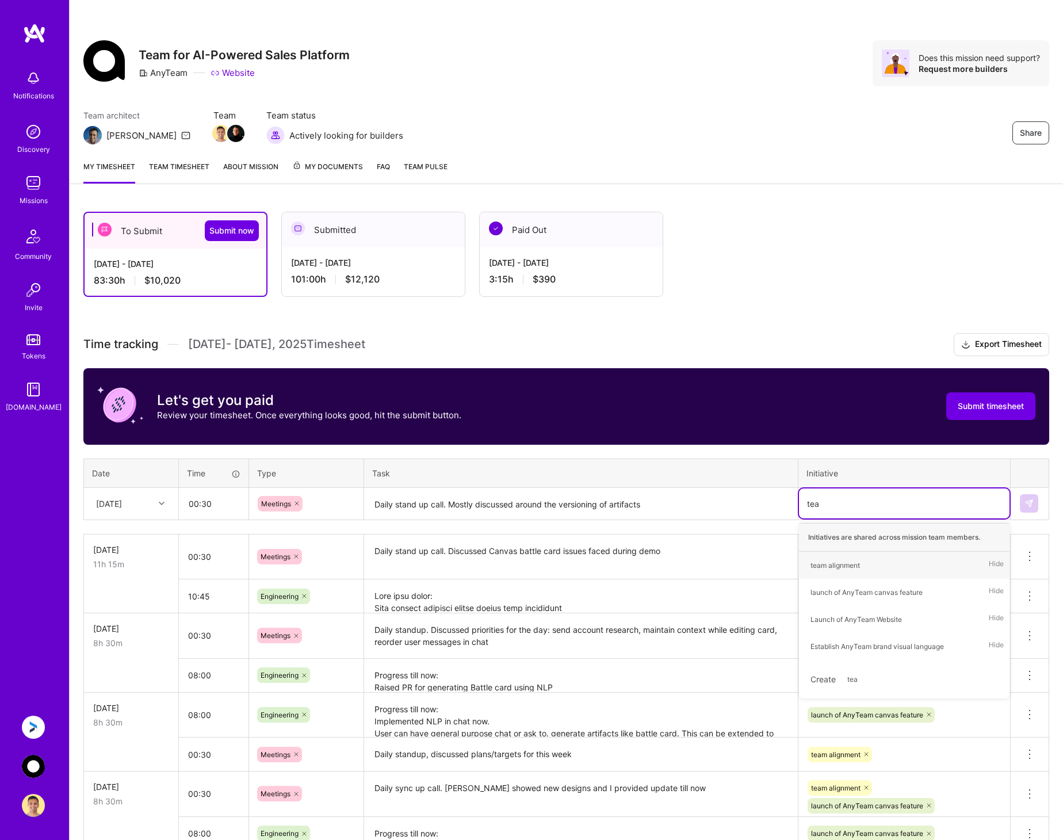
type input "team"
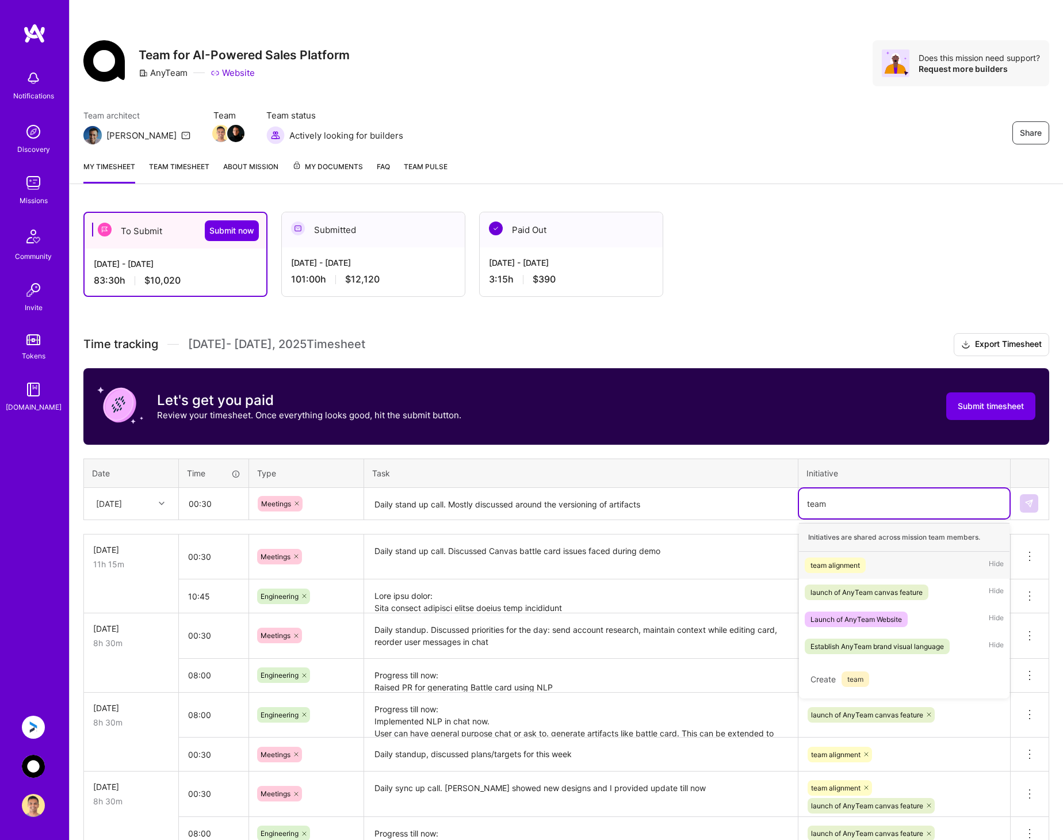
click at [856, 561] on div "team alignment" at bounding box center [835, 565] width 49 height 12
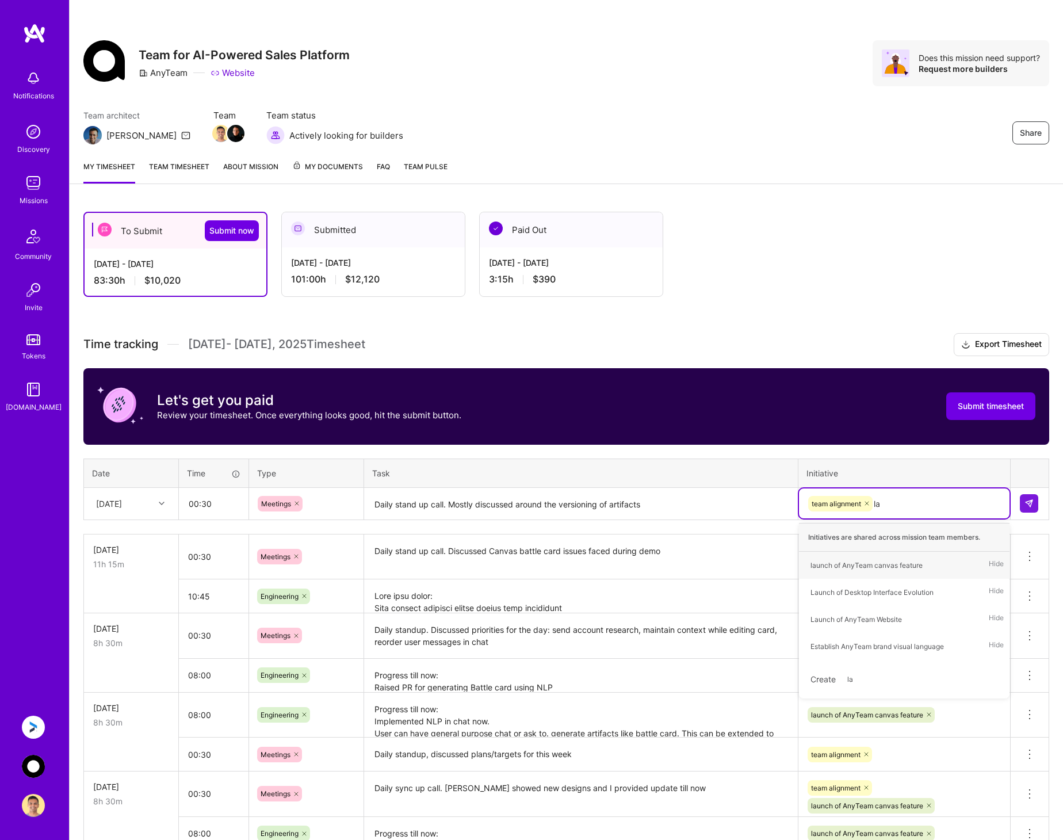
type input "[PERSON_NAME]"
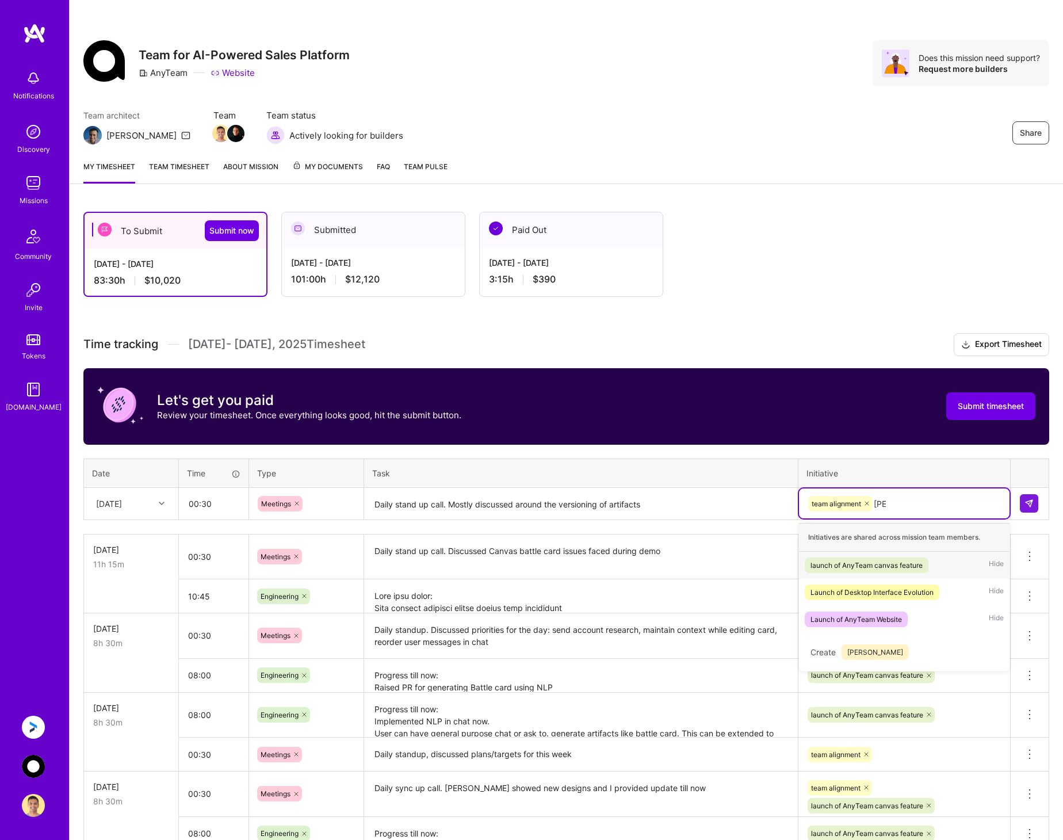
click at [856, 560] on div "launch of AnyTeam canvas feature" at bounding box center [867, 565] width 112 height 12
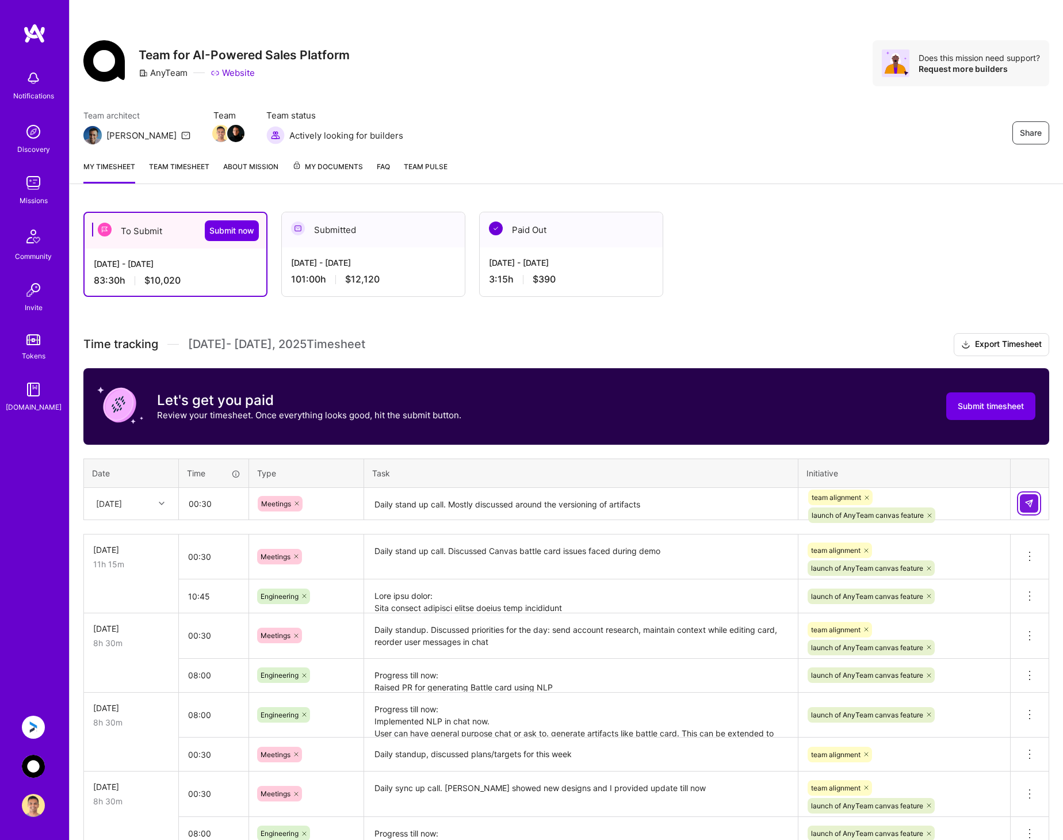
click at [1035, 499] on button at bounding box center [1029, 503] width 18 height 18
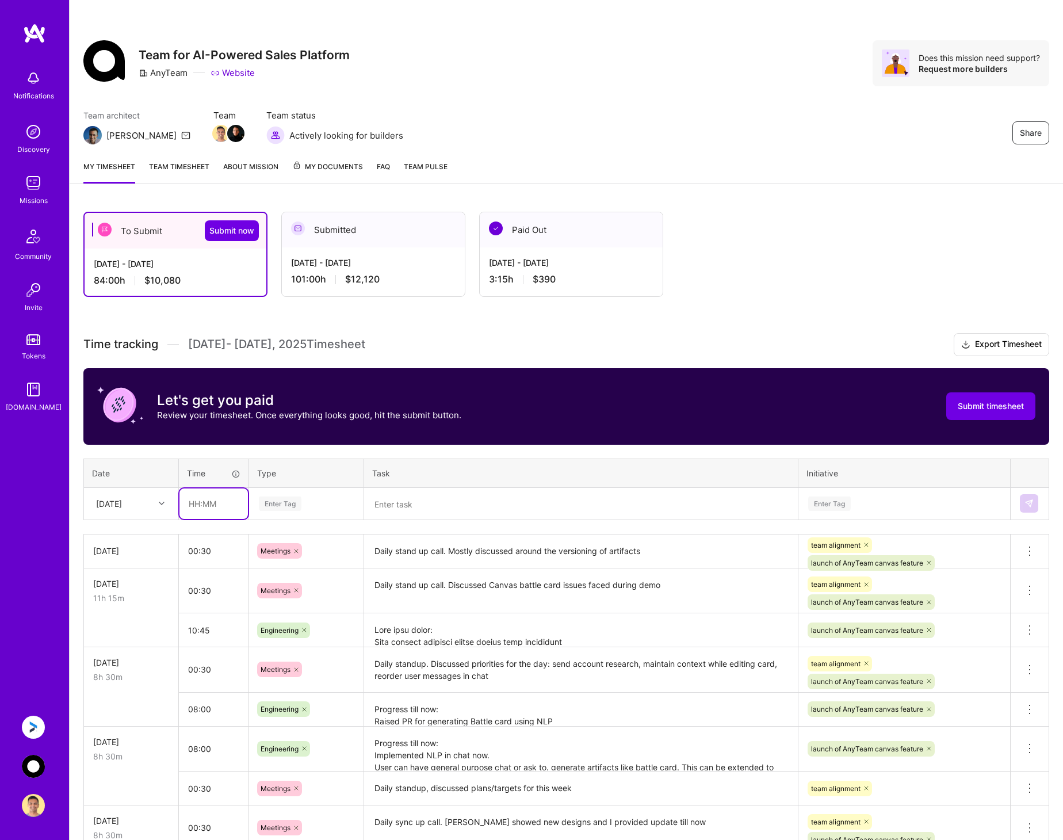
click at [195, 506] on input "text" at bounding box center [213, 503] width 68 height 30
type input "09:45"
type input "eng"
click at [326, 541] on div "Engineering" at bounding box center [306, 541] width 113 height 27
click at [437, 509] on textarea at bounding box center [580, 504] width 431 height 30
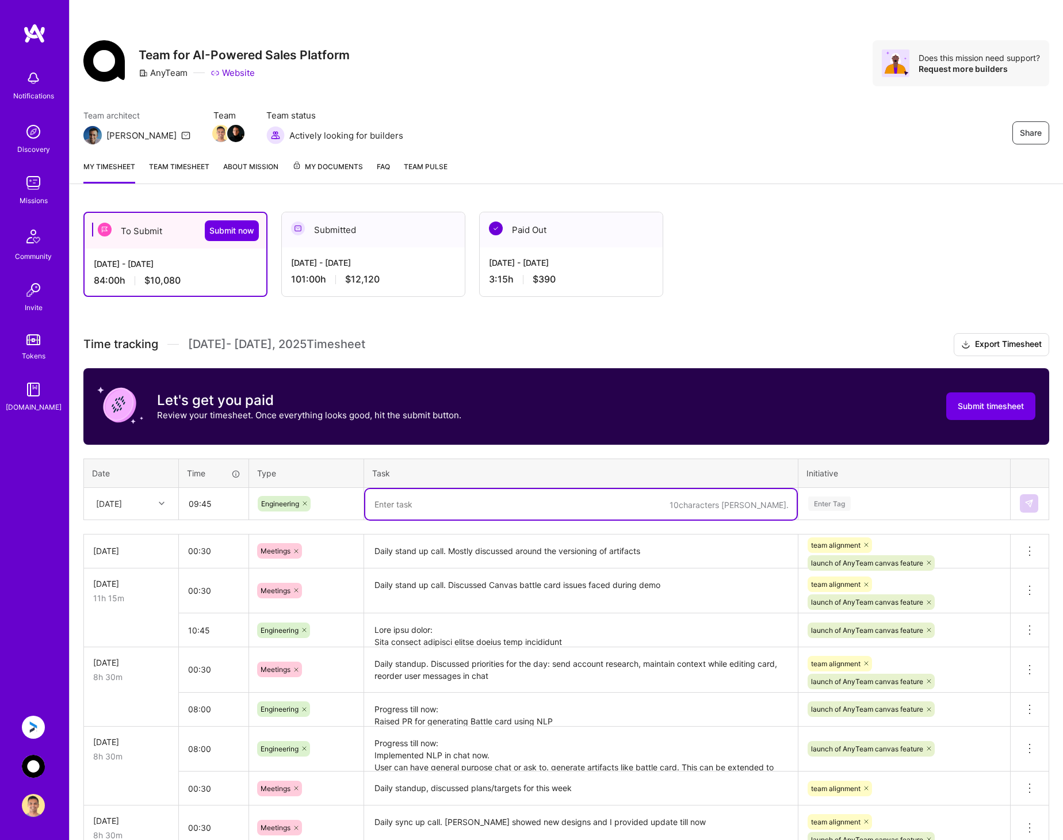
click at [437, 501] on textarea at bounding box center [580, 504] width 431 height 30
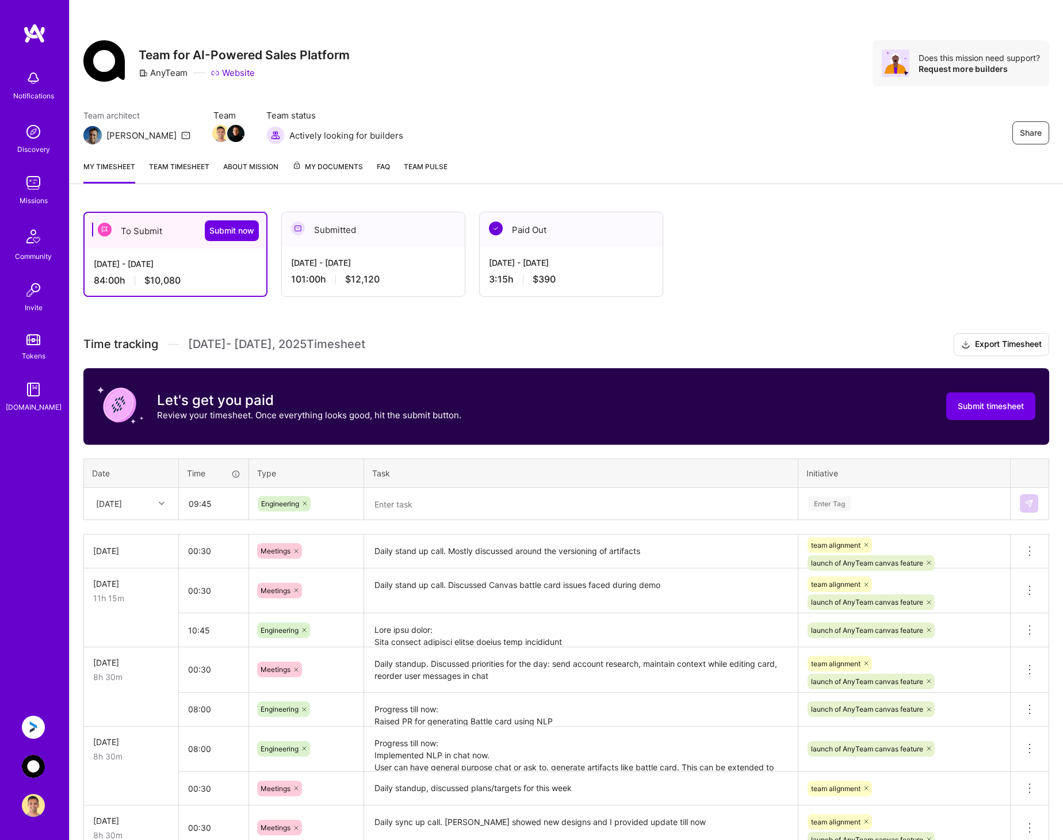
click at [407, 504] on textarea at bounding box center [580, 504] width 431 height 30
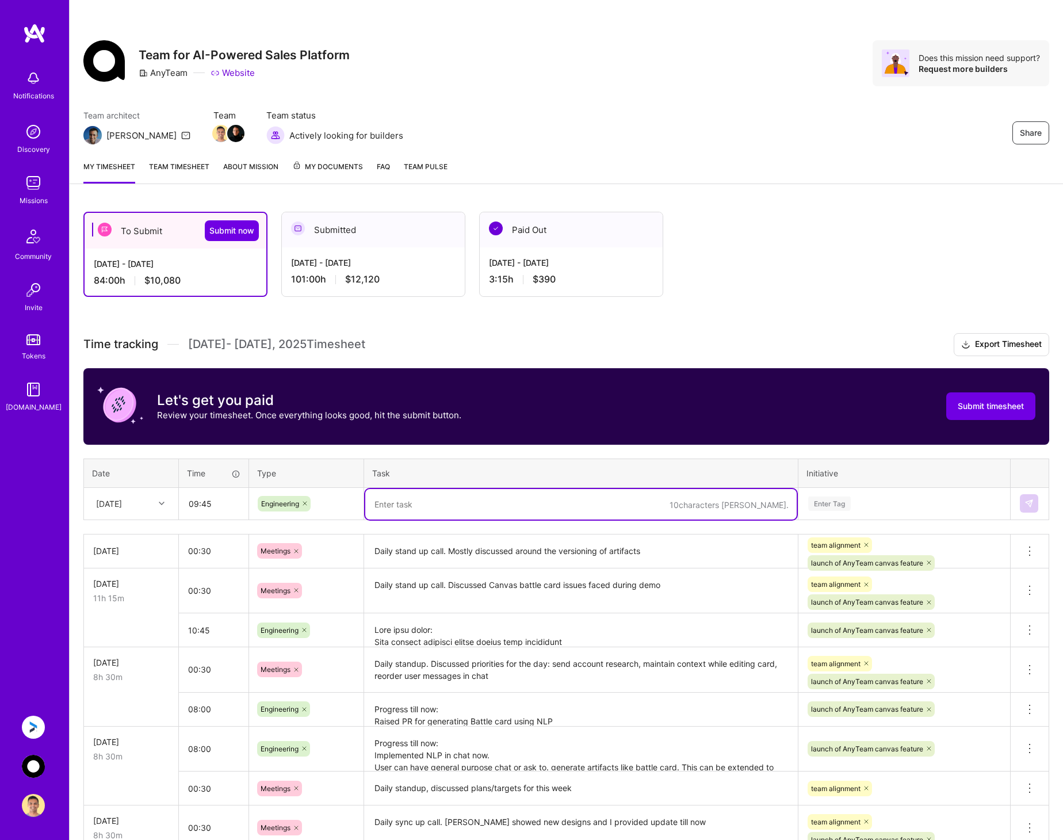
paste textarea "Make minimal changes on edit prompt. The existing artifact is sent as part of t…"
click at [491, 507] on textarea "Make minimal changes on edit prompt. The existing artifact is sent as part of t…" at bounding box center [580, 504] width 431 height 30
click at [744, 505] on textarea "Make minimal changes on edit of prompt. The existing artifact is sent as part o…" at bounding box center [580, 504] width 431 height 30
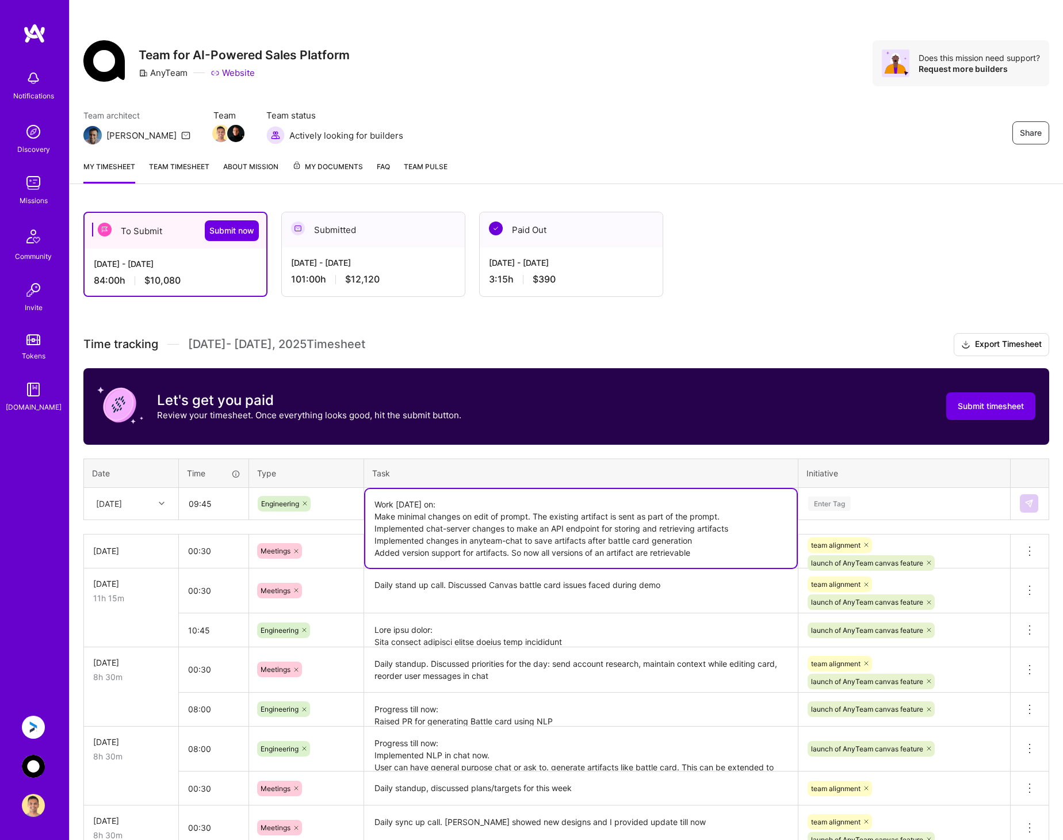
type textarea "Work [DATE] on: Make minimal changes on edit of prompt. The existing artifact i…"
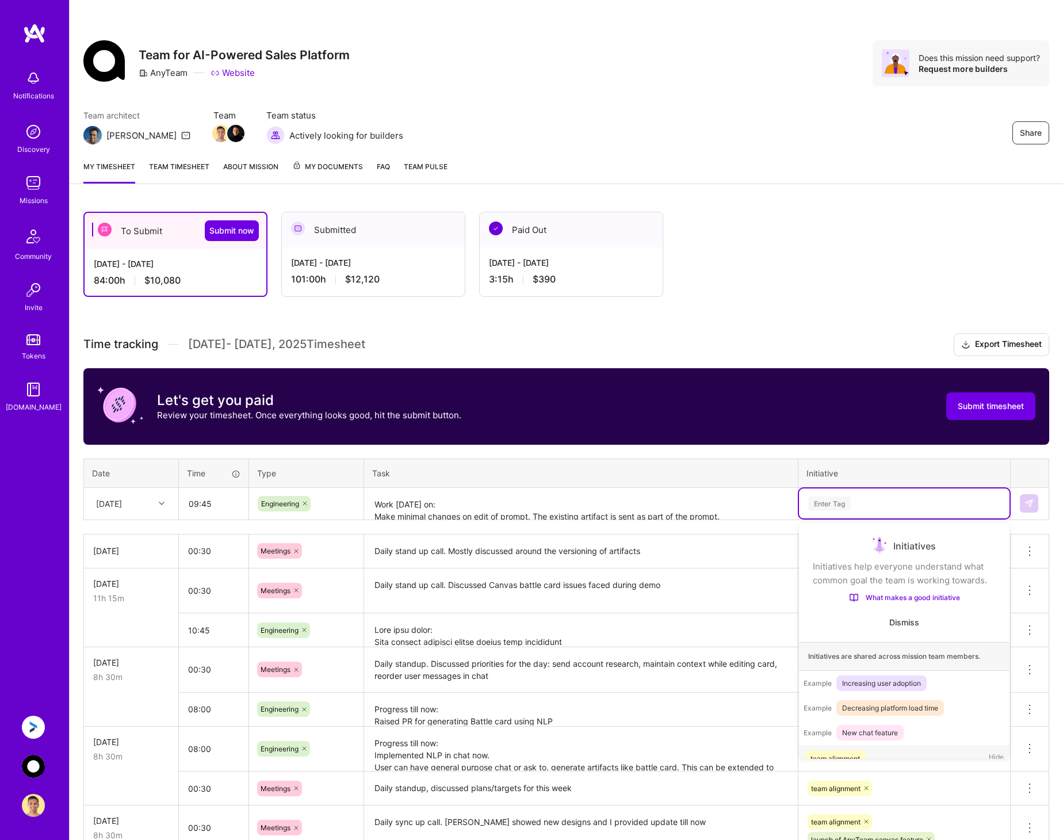
click at [882, 499] on div "Enter Tag" at bounding box center [904, 503] width 194 height 14
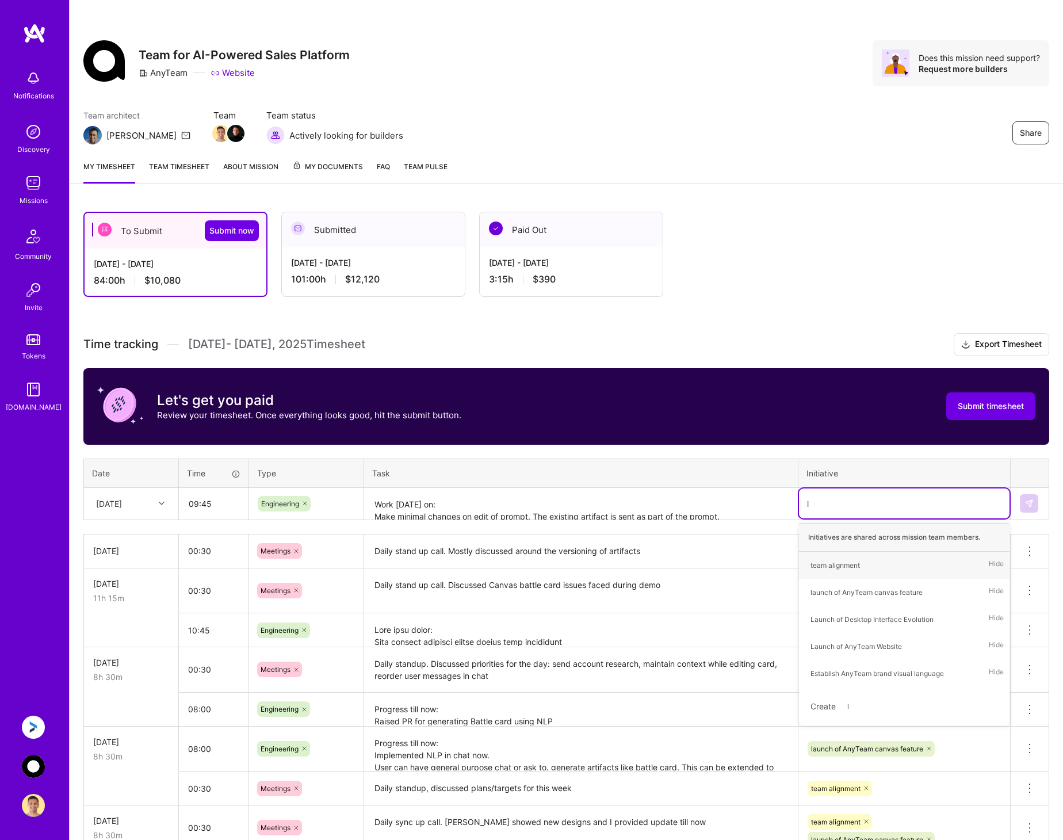
type input "la"
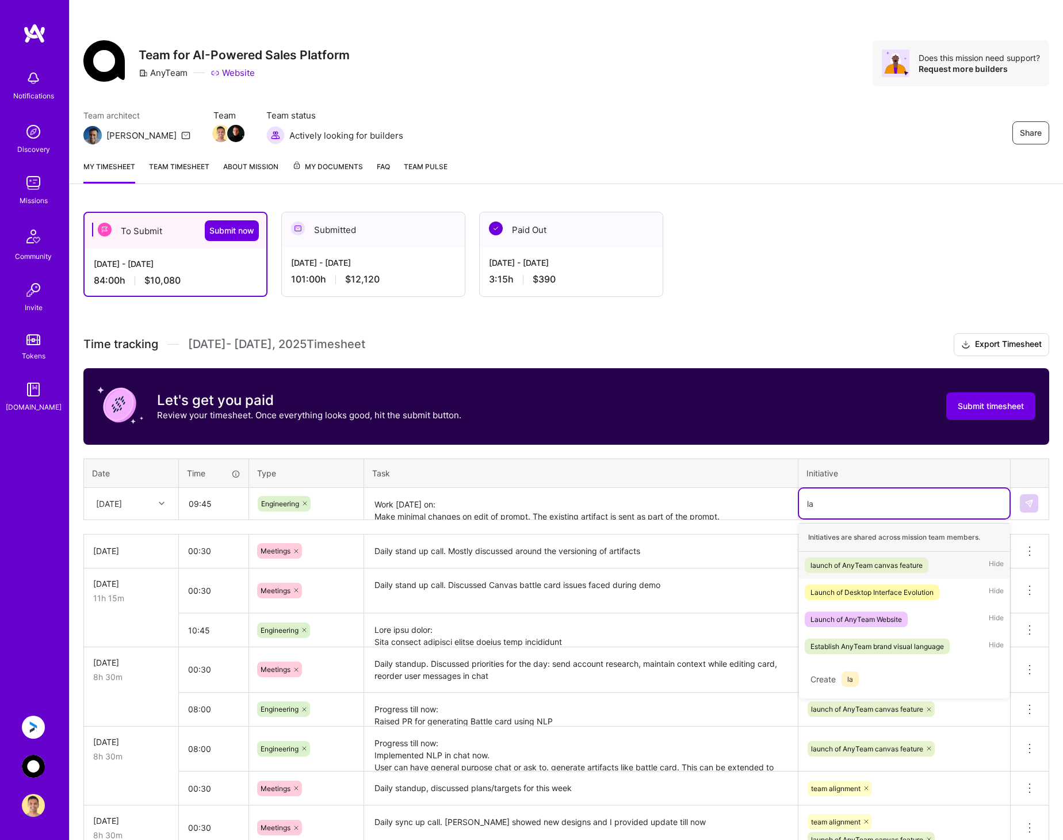
click at [878, 561] on div "launch of AnyTeam canvas feature" at bounding box center [867, 565] width 112 height 12
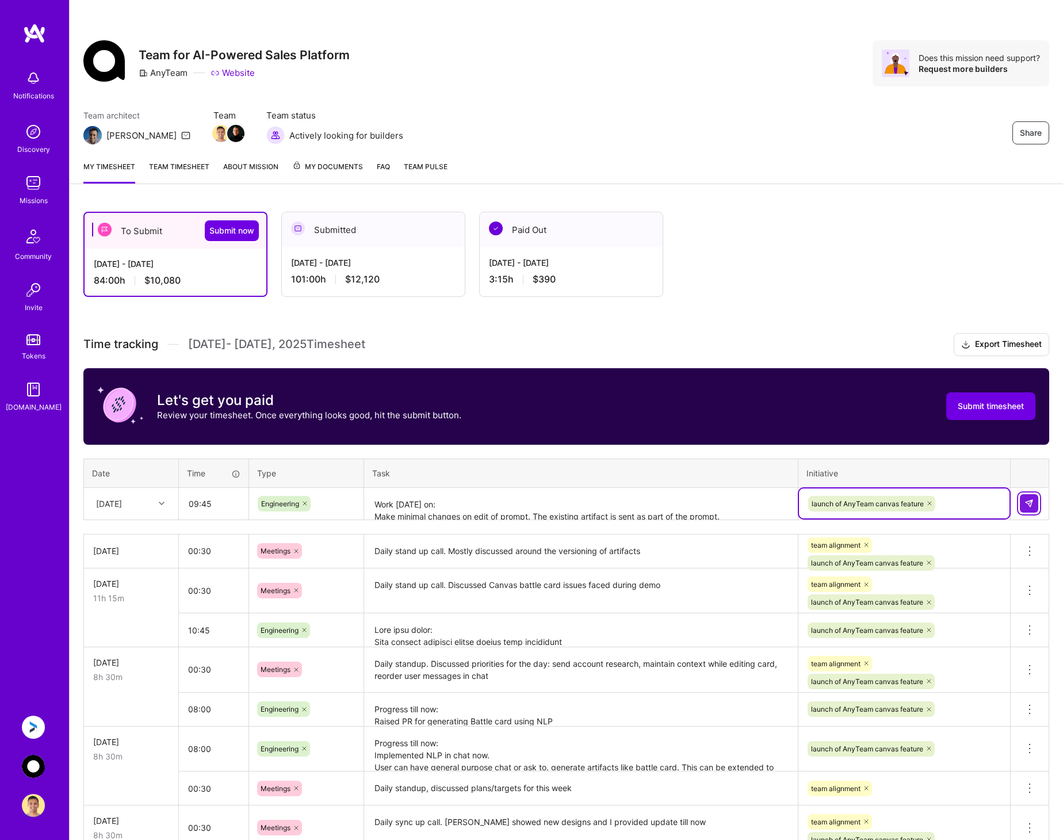
click at [1027, 503] on img at bounding box center [1029, 503] width 9 height 9
